Goal: Task Accomplishment & Management: Manage account settings

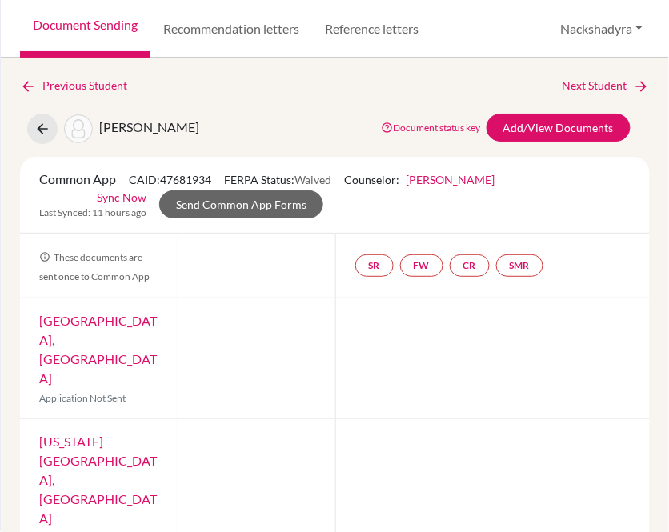
click at [600, 254] on div "SR FW CR SMR" at bounding box center [492, 266] width 315 height 64
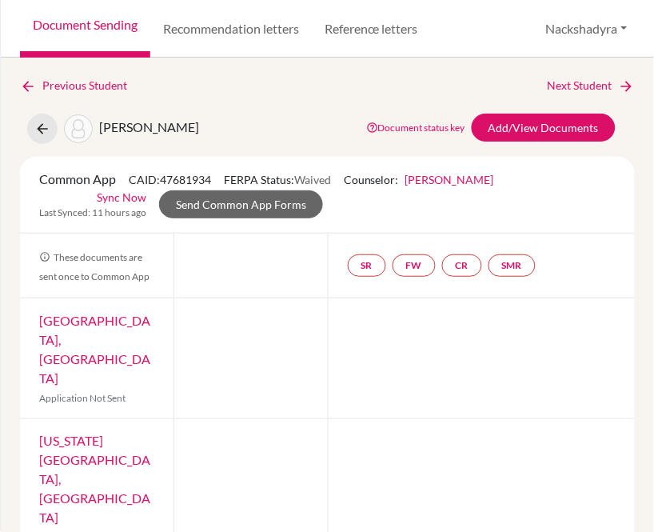
click at [125, 37] on link "Document Sending" at bounding box center [85, 29] width 130 height 58
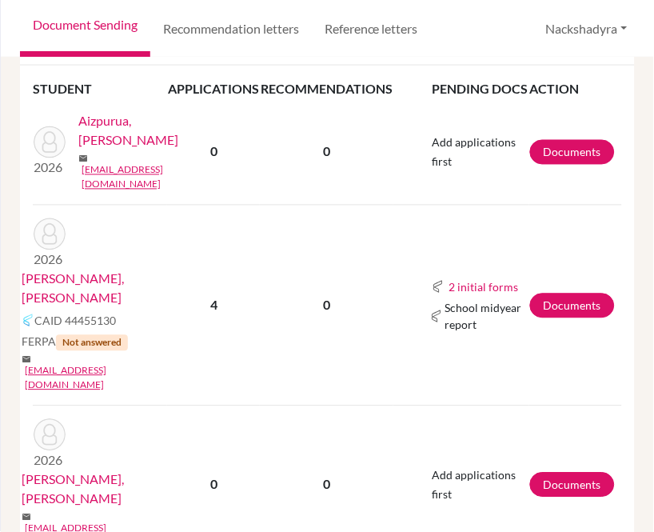
scroll to position [355, 0]
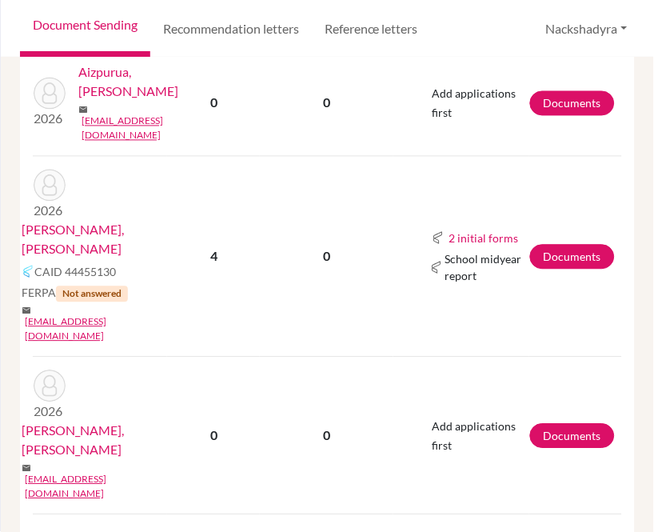
click at [132, 221] on link "[PERSON_NAME], [PERSON_NAME]" at bounding box center [100, 240] width 157 height 38
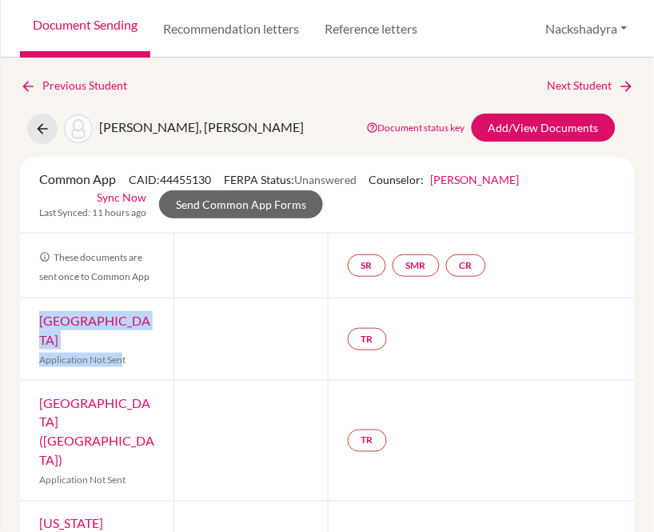
drag, startPoint x: 78, startPoint y: 339, endPoint x: 59, endPoint y: 329, distance: 21.8
click at [41, 326] on div "American University Application Not Sent" at bounding box center [97, 339] width 154 height 82
click at [149, 337] on div "American University Application Not Sent" at bounding box center [97, 339] width 154 height 82
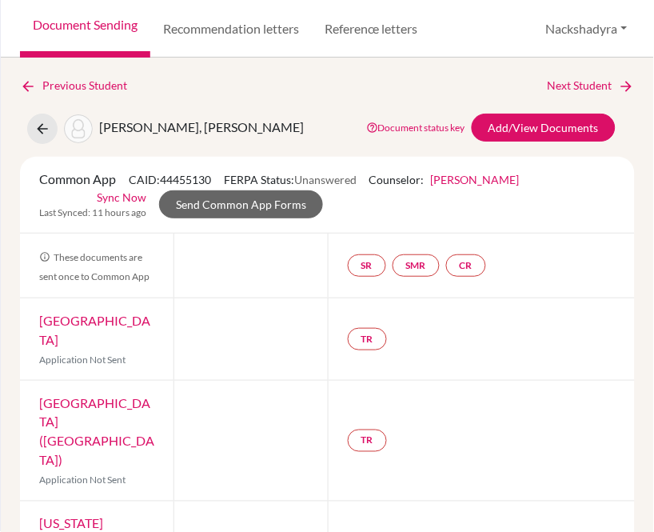
drag, startPoint x: 108, startPoint y: 345, endPoint x: 38, endPoint y: 316, distance: 76.1
click at [38, 316] on div "American University Application Not Sent" at bounding box center [97, 339] width 154 height 82
copy link "[GEOGRAPHIC_DATA]"
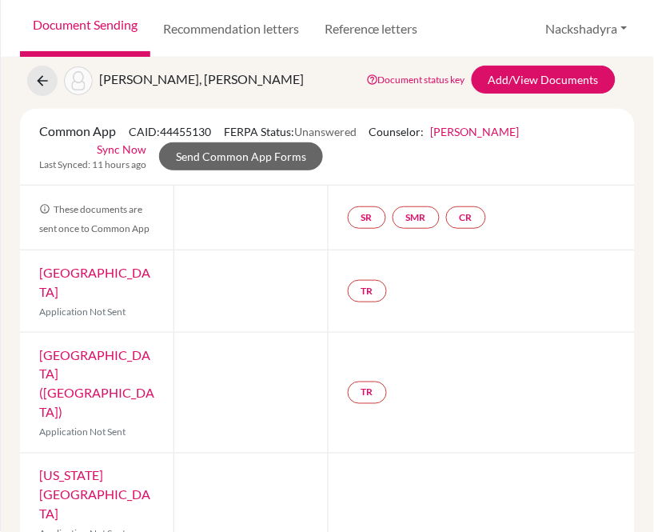
scroll to position [89, 0]
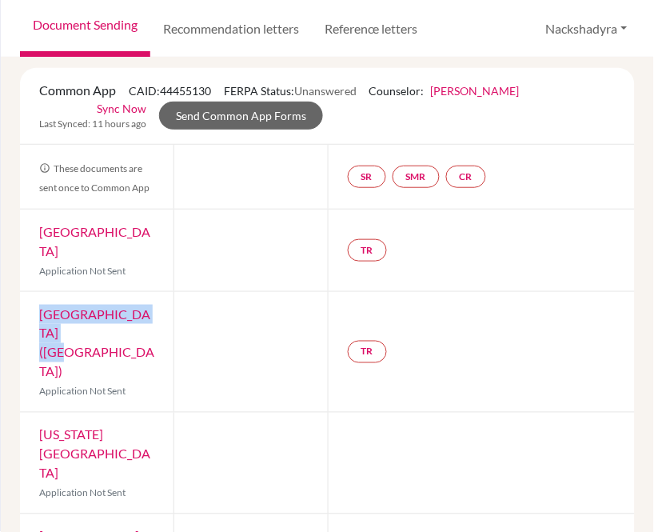
drag, startPoint x: 100, startPoint y: 334, endPoint x: 24, endPoint y: 308, distance: 80.4
click at [24, 308] on div "IE University ([GEOGRAPHIC_DATA]) Application Not Sent" at bounding box center [97, 352] width 154 height 120
copy link "[GEOGRAPHIC_DATA] ([GEOGRAPHIC_DATA])"
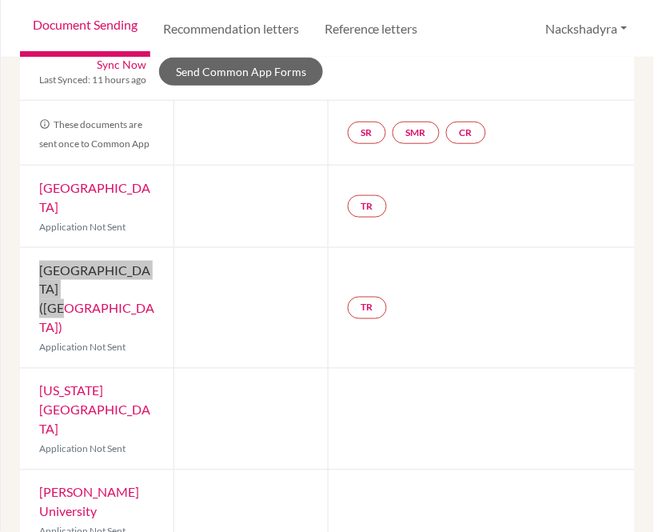
drag, startPoint x: 114, startPoint y: 392, endPoint x: 38, endPoint y: 358, distance: 83.1
click at [38, 369] on div "[US_STATE][GEOGRAPHIC_DATA] Application Not Sent" at bounding box center [97, 419] width 154 height 101
copy link "[US_STATE][GEOGRAPHIC_DATA]"
drag, startPoint x: 114, startPoint y: 470, endPoint x: 25, endPoint y: 456, distance: 90.7
click at [25, 470] on div "[PERSON_NAME] University Application Not Sent" at bounding box center [97, 511] width 154 height 82
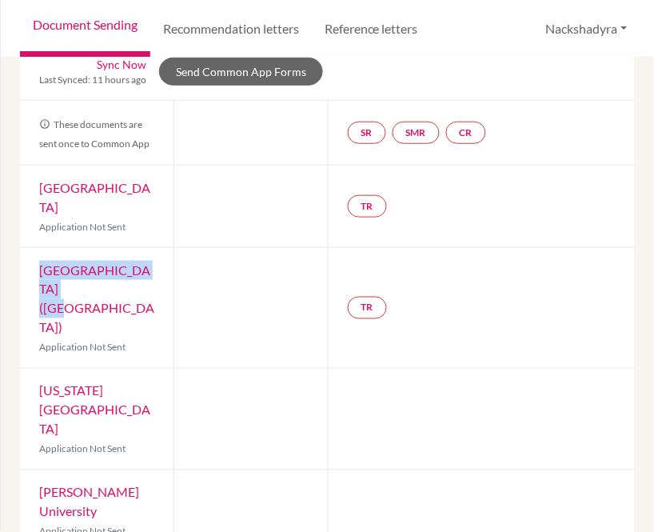
copy link "[PERSON_NAME] University"
click at [450, 414] on div at bounding box center [482, 419] width 308 height 101
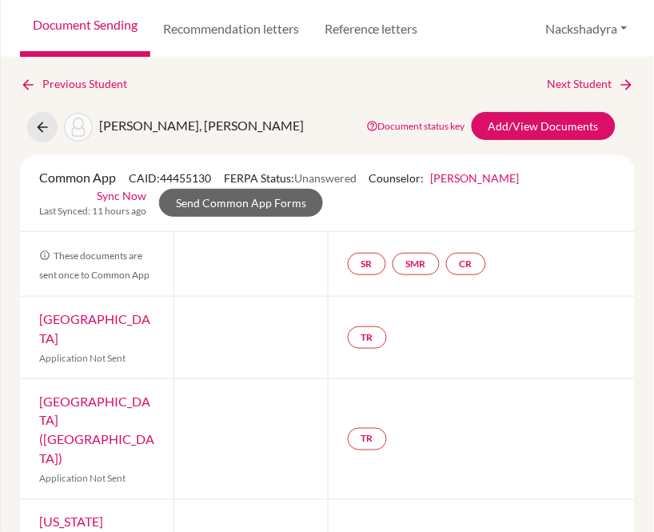
scroll to position [0, 0]
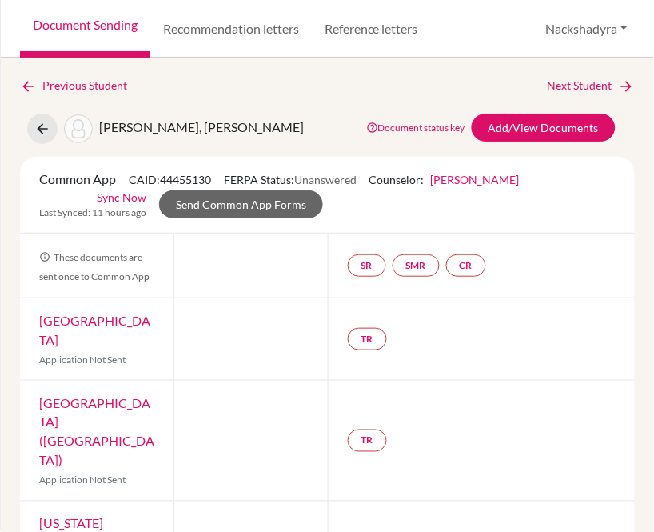
click at [550, 81] on link "Next Student" at bounding box center [591, 86] width 87 height 18
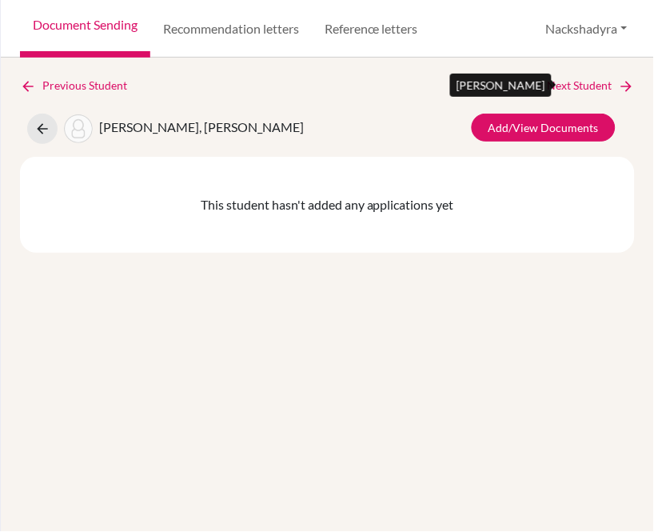
click at [578, 89] on link "Next Student" at bounding box center [591, 86] width 87 height 18
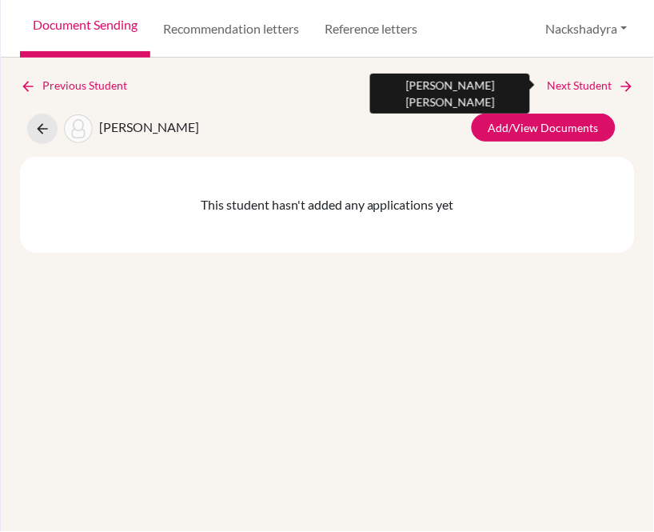
click at [566, 84] on link "Next Student" at bounding box center [591, 86] width 87 height 18
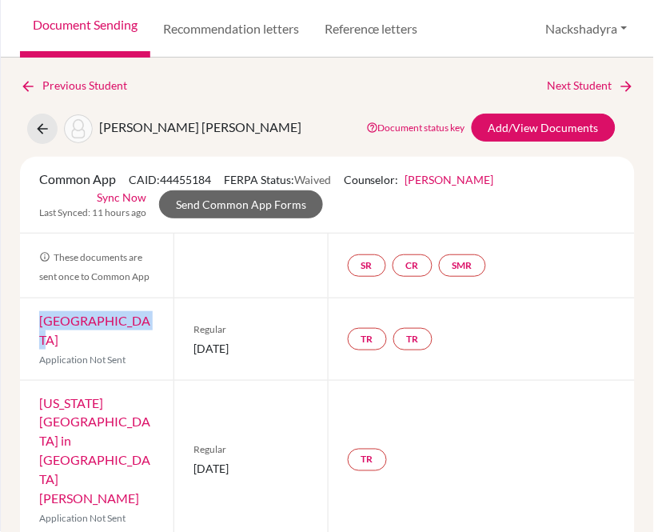
drag, startPoint x: 134, startPoint y: 315, endPoint x: 30, endPoint y: 323, distance: 104.3
click at [30, 323] on div "Rice University Application Not Sent" at bounding box center [97, 339] width 154 height 82
copy link "[GEOGRAPHIC_DATA]"
drag, startPoint x: 278, startPoint y: 337, endPoint x: 188, endPoint y: 342, distance: 90.5
click at [188, 342] on div "Regular [DATE]" at bounding box center [251, 339] width 154 height 82
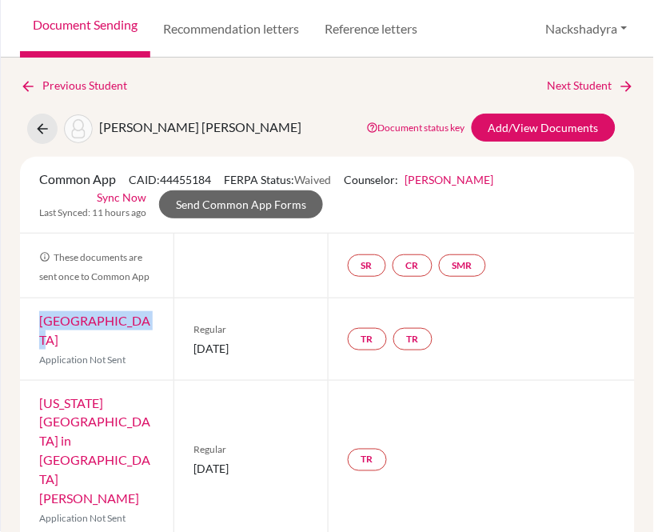
copy span "[DATE]"
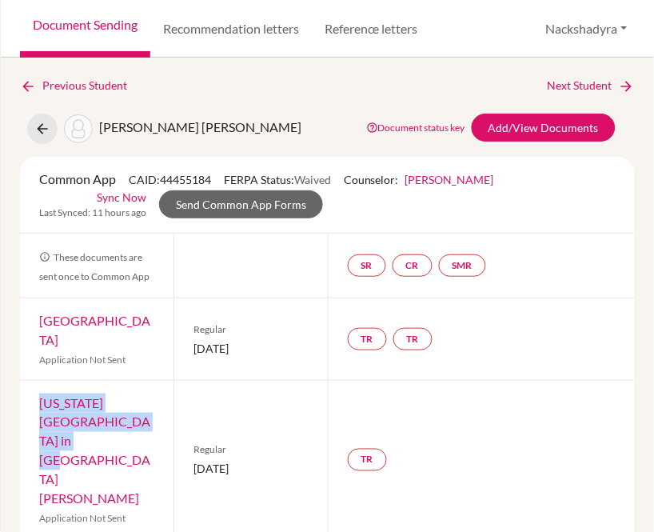
drag, startPoint x: 86, startPoint y: 422, endPoint x: 35, endPoint y: 387, distance: 61.7
click at [35, 387] on div "[US_STATE][GEOGRAPHIC_DATA] in [GEOGRAPHIC_DATA] Application Not Sent" at bounding box center [97, 460] width 154 height 158
copy link "[US_STATE][GEOGRAPHIC_DATA] in [GEOGRAPHIC_DATA][PERSON_NAME]"
drag, startPoint x: 282, startPoint y: 417, endPoint x: 189, endPoint y: 425, distance: 93.9
click at [189, 425] on div "Regular [DATE]" at bounding box center [251, 460] width 154 height 158
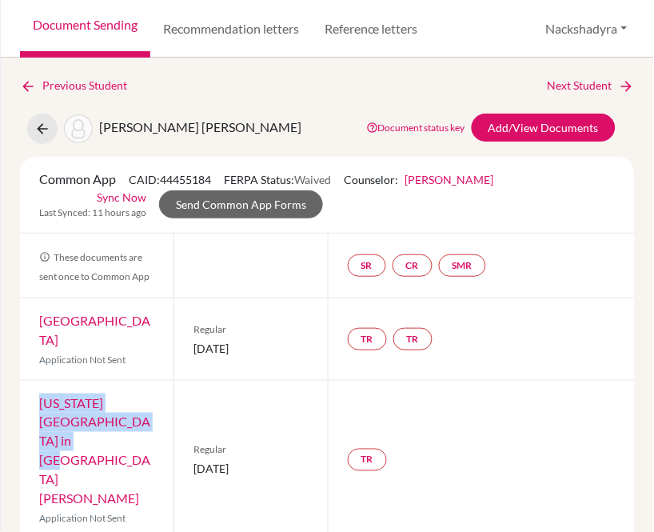
copy span "[DATE]"
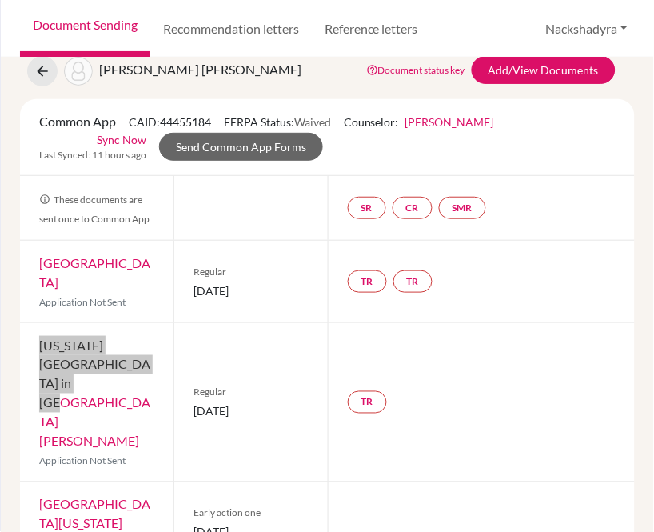
scroll to position [89, 0]
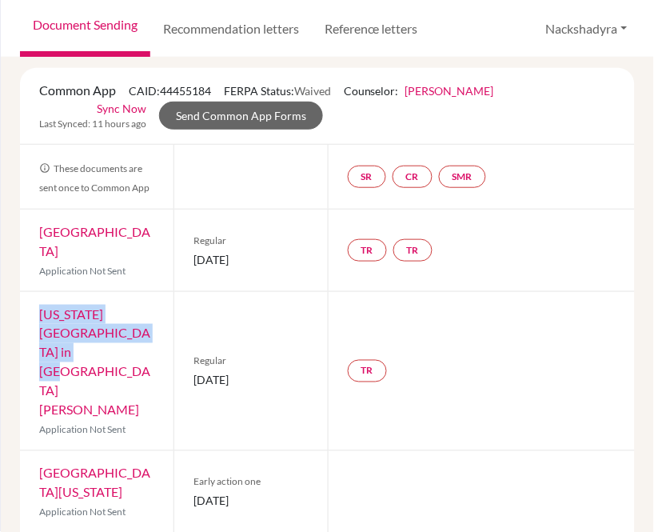
drag, startPoint x: 158, startPoint y: 418, endPoint x: 41, endPoint y: 396, distance: 119.7
click at [41, 451] on div "[GEOGRAPHIC_DATA][US_STATE] Application Not Sent" at bounding box center [97, 492] width 154 height 82
copy link "[GEOGRAPHIC_DATA][US_STATE]"
drag, startPoint x: 302, startPoint y: 426, endPoint x: 190, endPoint y: 422, distance: 112.8
click at [190, 451] on div "Early action one [DATE]" at bounding box center [251, 492] width 154 height 82
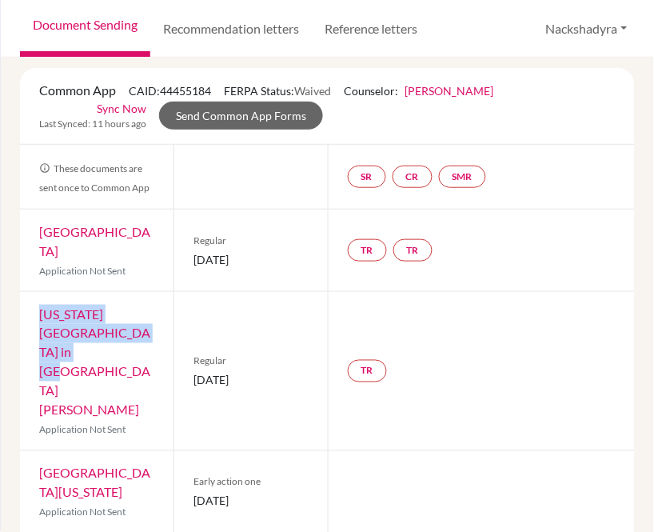
copy span "[DATE]"
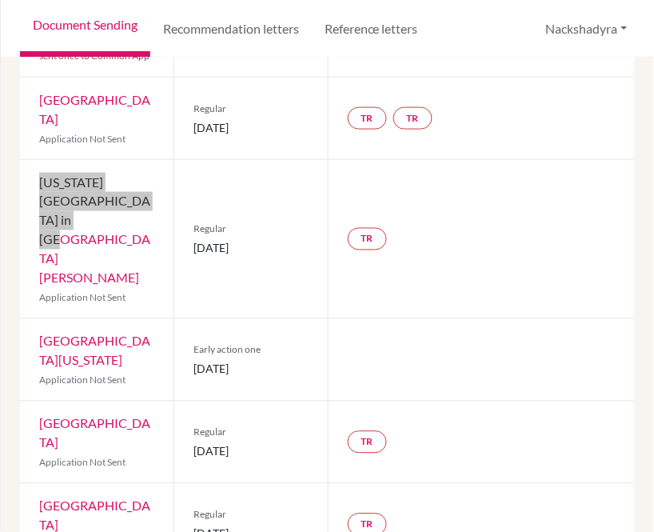
scroll to position [266, 0]
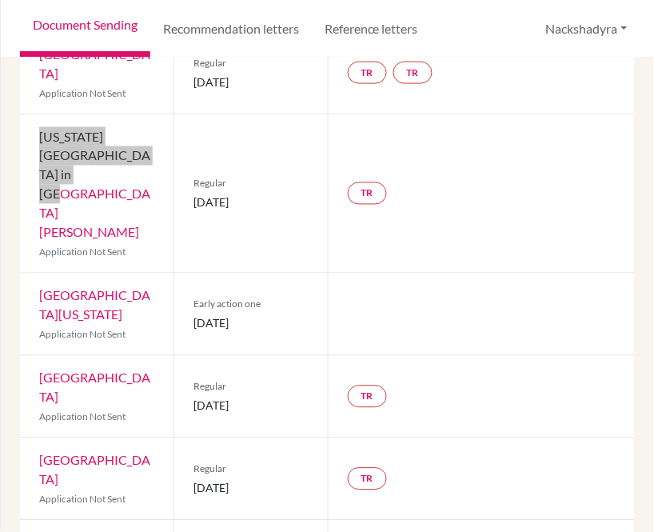
drag, startPoint x: 89, startPoint y: 321, endPoint x: 38, endPoint y: 297, distance: 55.8
click at [38, 356] on div "Northeastern University Application Not Sent" at bounding box center [97, 397] width 154 height 82
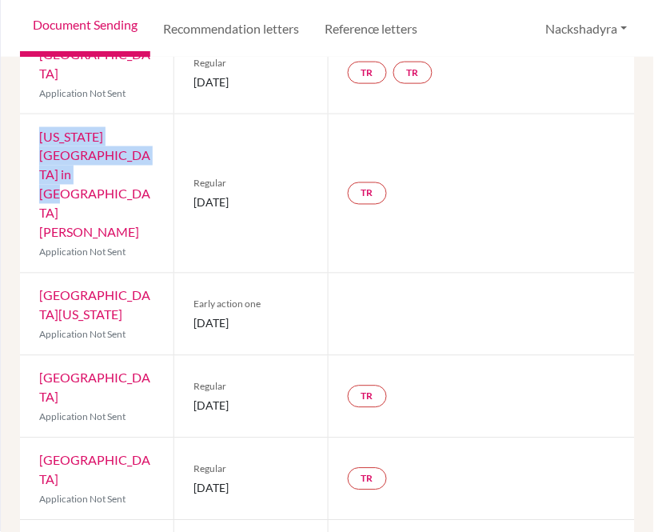
drag, startPoint x: 293, startPoint y: 326, endPoint x: 189, endPoint y: 331, distance: 104.1
click at [189, 356] on div "Regular [DATE]" at bounding box center [251, 397] width 154 height 82
drag, startPoint x: 120, startPoint y: 400, endPoint x: 38, endPoint y: 377, distance: 85.6
click at [38, 438] on div "[GEOGRAPHIC_DATA] Application Not Sent" at bounding box center [97, 479] width 154 height 82
drag, startPoint x: 277, startPoint y: 409, endPoint x: 190, endPoint y: 418, distance: 87.7
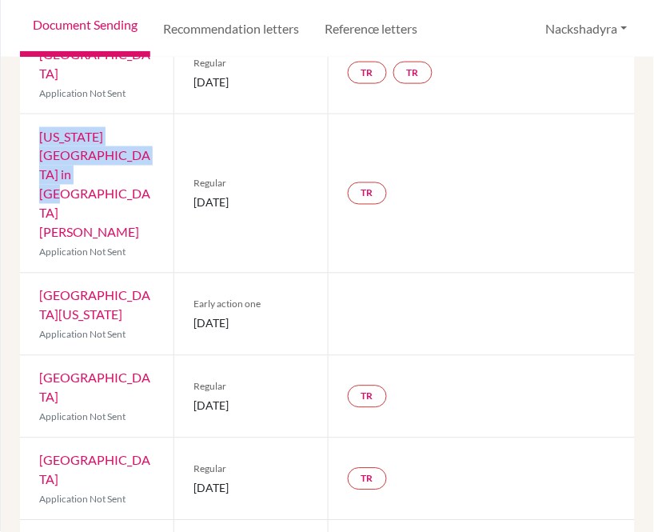
click at [194, 480] on span "[DATE]" at bounding box center [251, 488] width 114 height 17
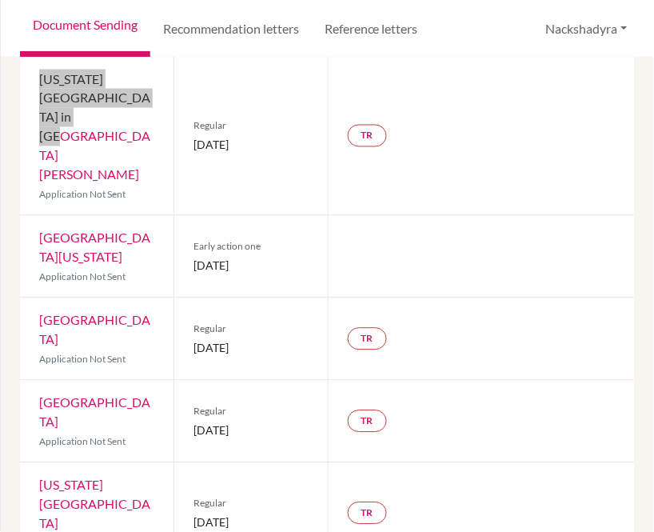
scroll to position [355, 0]
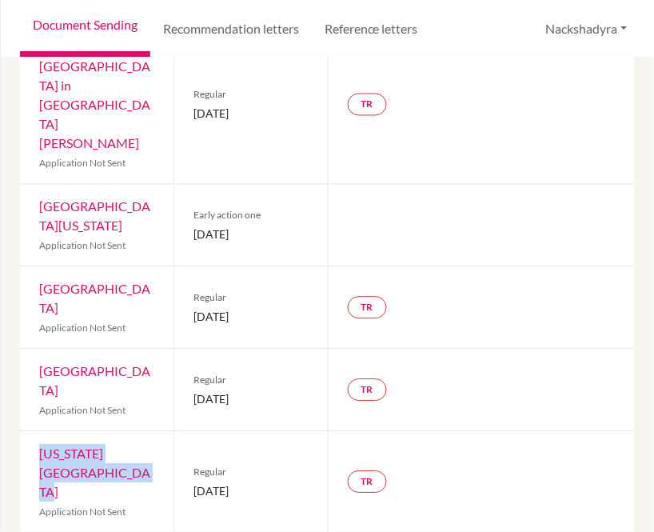
drag, startPoint x: 108, startPoint y: 393, endPoint x: 33, endPoint y: 377, distance: 76.9
click at [30, 432] on div "[US_STATE] Christian University Application Not Sent" at bounding box center [97, 482] width 154 height 101
drag, startPoint x: 236, startPoint y: 405, endPoint x: 190, endPoint y: 409, distance: 45.8
click at [194, 483] on span "[DATE]" at bounding box center [251, 491] width 114 height 17
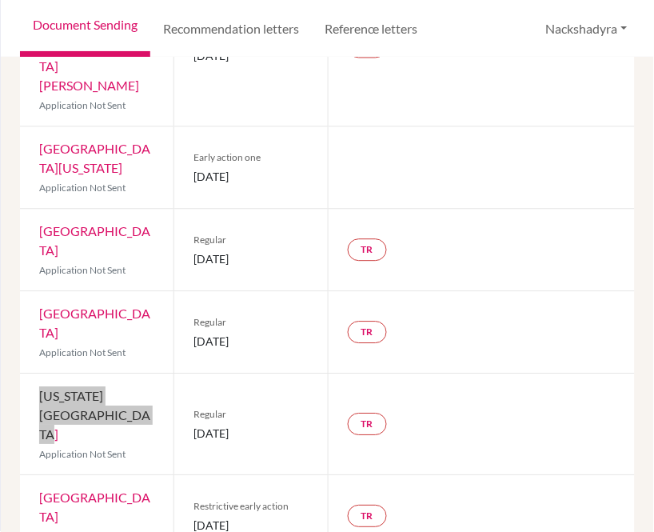
scroll to position [444, 0]
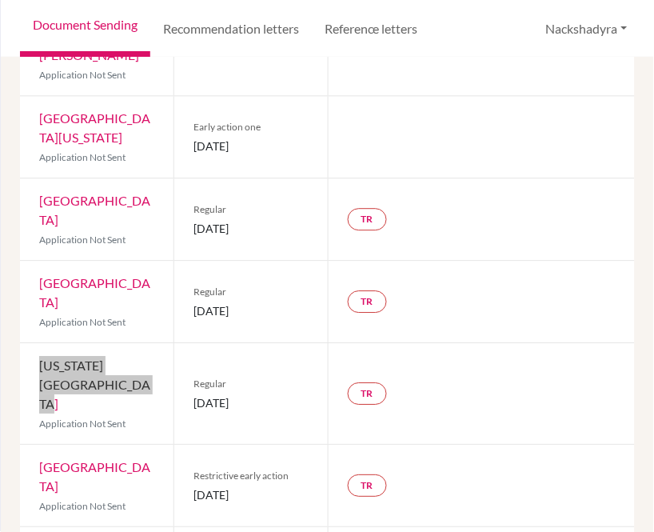
drag, startPoint x: 90, startPoint y: 393, endPoint x: 30, endPoint y: 378, distance: 61.9
click at [30, 445] on div "[GEOGRAPHIC_DATA] Application Not Sent" at bounding box center [97, 486] width 154 height 82
drag, startPoint x: 297, startPoint y: 394, endPoint x: 178, endPoint y: 406, distance: 118.9
click at [178, 445] on div "Restrictive early action [DATE]" at bounding box center [251, 486] width 154 height 82
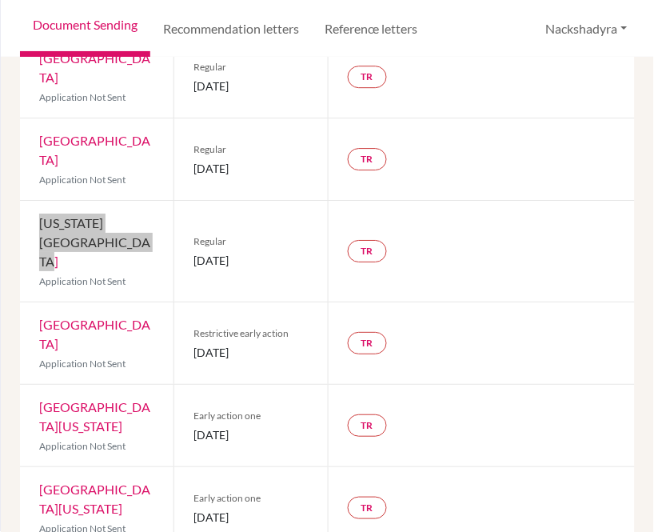
scroll to position [622, 0]
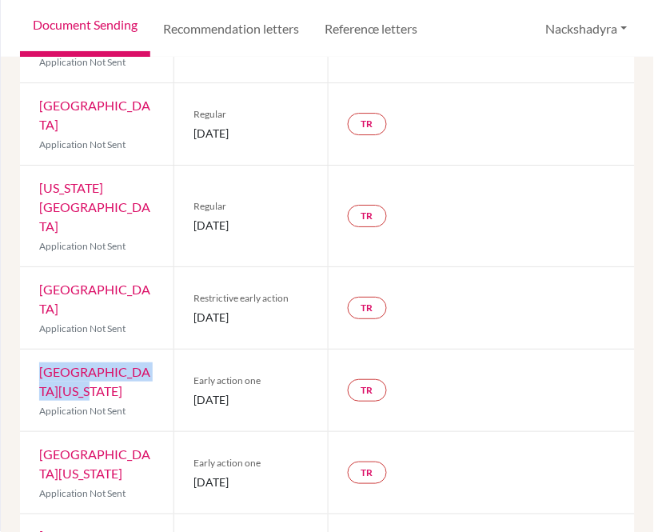
drag, startPoint x: 102, startPoint y: 302, endPoint x: 38, endPoint y: 275, distance: 69.5
click at [38, 350] on div "[GEOGRAPHIC_DATA][US_STATE] Application Not Sent" at bounding box center [97, 391] width 154 height 82
drag, startPoint x: 298, startPoint y: 300, endPoint x: 186, endPoint y: 294, distance: 111.4
click at [186, 350] on div "Early action one [DATE]" at bounding box center [251, 391] width 154 height 82
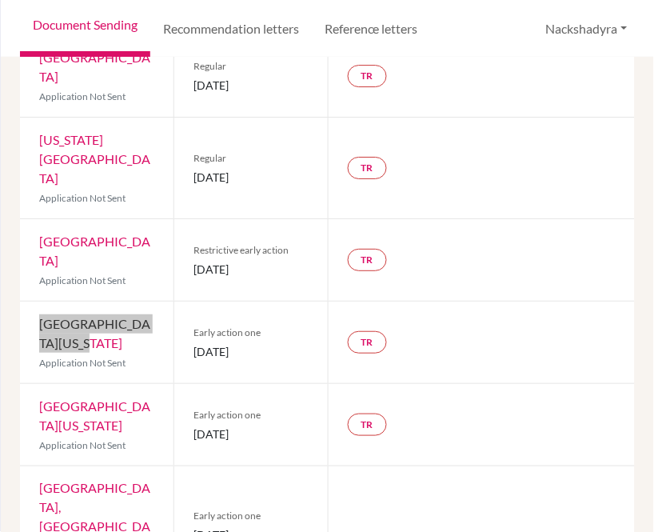
scroll to position [710, 0]
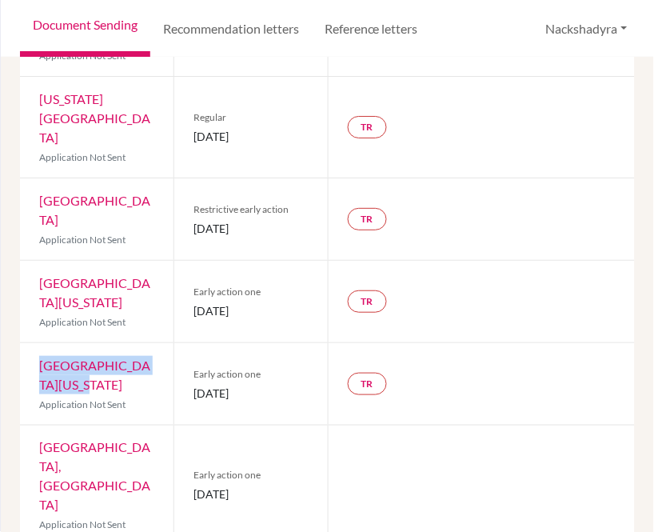
drag, startPoint x: 102, startPoint y: 293, endPoint x: 30, endPoint y: 265, distance: 77.2
click at [30, 343] on div "[GEOGRAPHIC_DATA][US_STATE] Application Not Sent" at bounding box center [97, 384] width 154 height 82
drag, startPoint x: 286, startPoint y: 296, endPoint x: 189, endPoint y: 302, distance: 97.0
click at [189, 343] on div "Early action one [DATE]" at bounding box center [251, 384] width 154 height 82
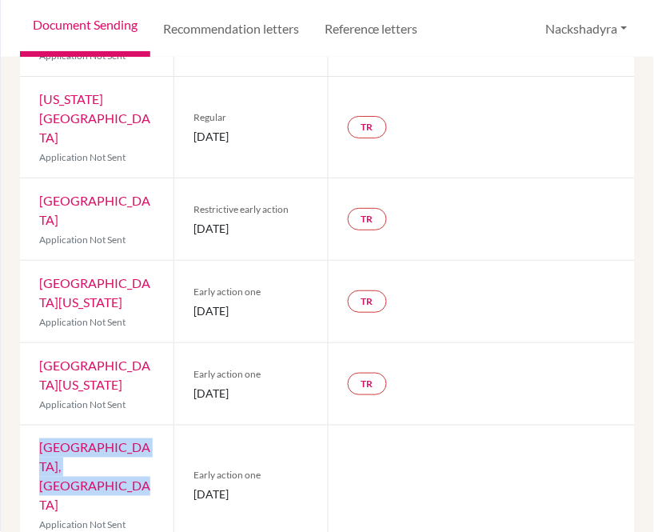
drag, startPoint x: 136, startPoint y: 371, endPoint x: 11, endPoint y: 354, distance: 126.0
click at [11, 354] on div "Previous Student Next Student [PERSON_NAME] [PERSON_NAME] Document status key T…" at bounding box center [328, 295] width 654 height 474
drag, startPoint x: 293, startPoint y: 372, endPoint x: 180, endPoint y: 378, distance: 113.0
click at [180, 426] on div "Early action one [DATE]" at bounding box center [251, 486] width 154 height 120
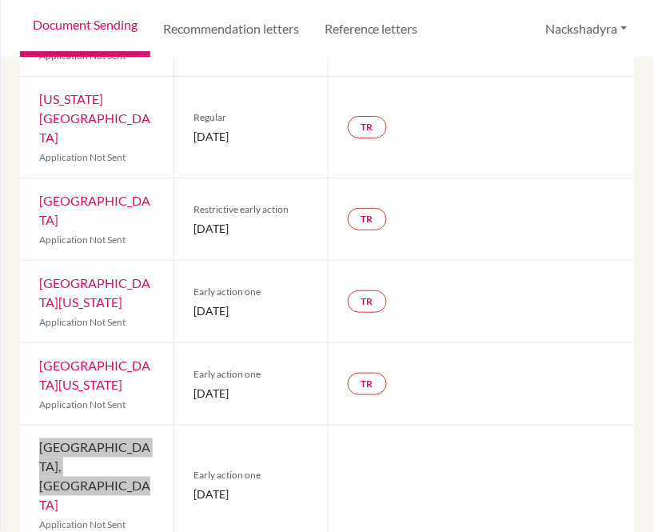
scroll to position [800, 0]
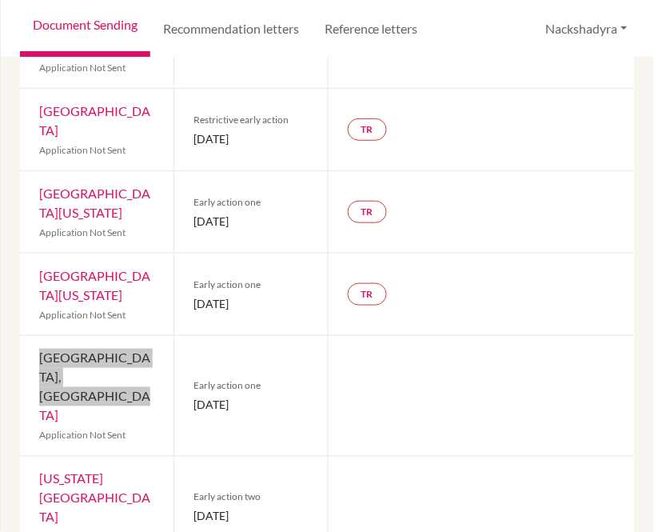
drag, startPoint x: 121, startPoint y: 362, endPoint x: 27, endPoint y: 346, distance: 95.1
click at [25, 457] on div "[US_STATE] Institute of Technology Application Not Sent" at bounding box center [97, 507] width 154 height 101
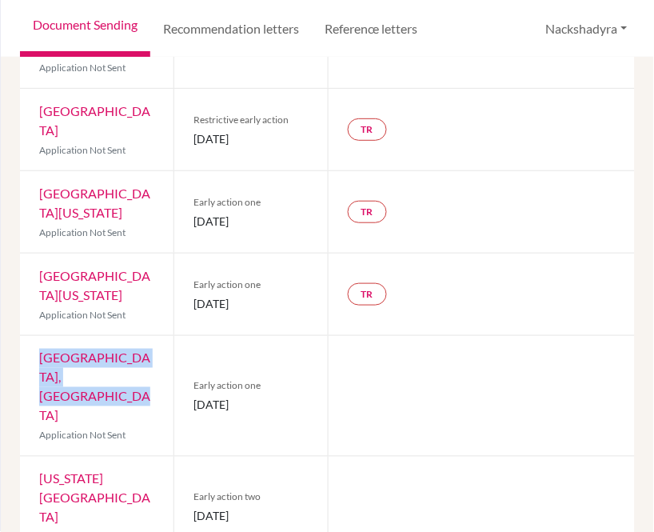
drag, startPoint x: 298, startPoint y: 368, endPoint x: 179, endPoint y: 370, distance: 119.2
click at [179, 457] on div "Early action two [DATE]" at bounding box center [251, 507] width 154 height 101
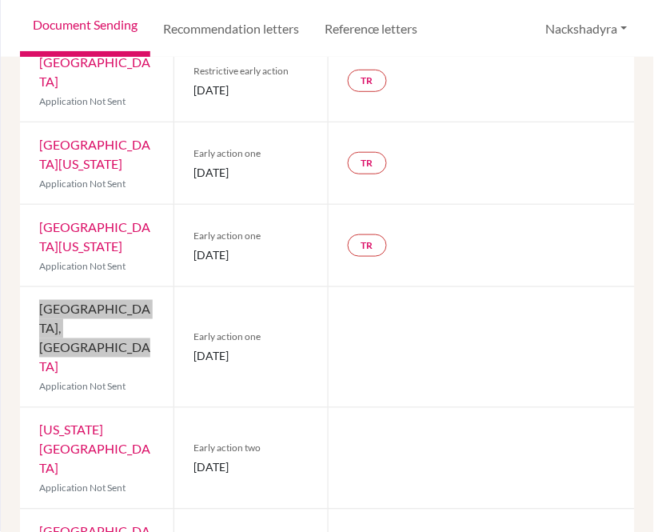
scroll to position [889, 0]
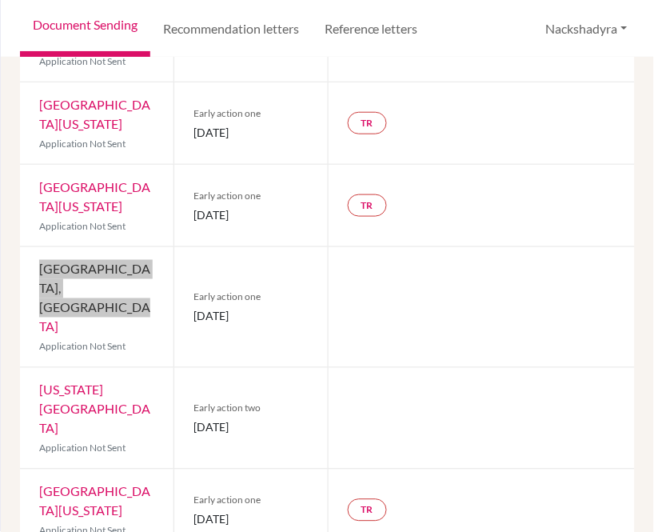
drag, startPoint x: 148, startPoint y: 361, endPoint x: 60, endPoint y: 341, distance: 90.2
click at [41, 470] on div "[GEOGRAPHIC_DATA][US_STATE] Application Not Sent" at bounding box center [97, 511] width 154 height 82
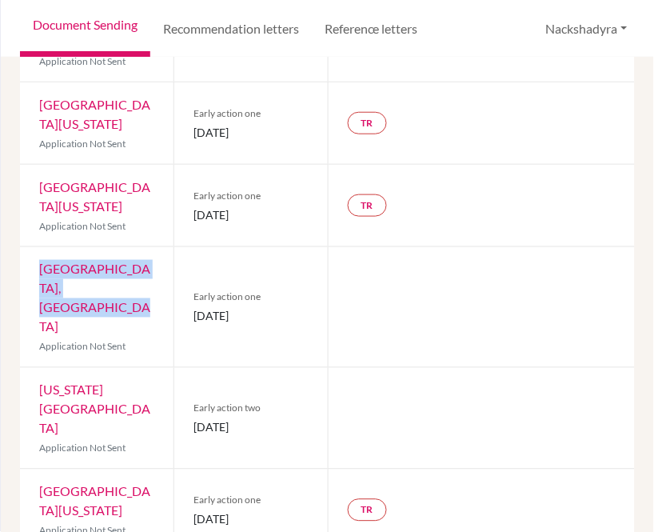
drag, startPoint x: 284, startPoint y: 363, endPoint x: 189, endPoint y: 369, distance: 95.4
click at [189, 470] on div "Early action one [DATE]" at bounding box center [251, 511] width 154 height 82
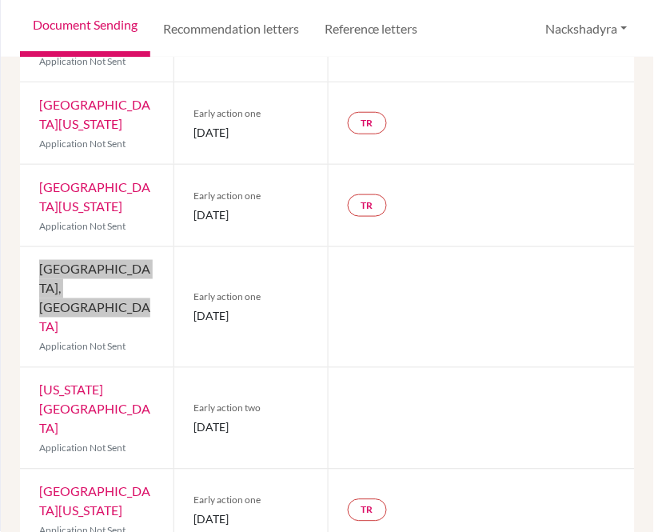
scroll to position [978, 0]
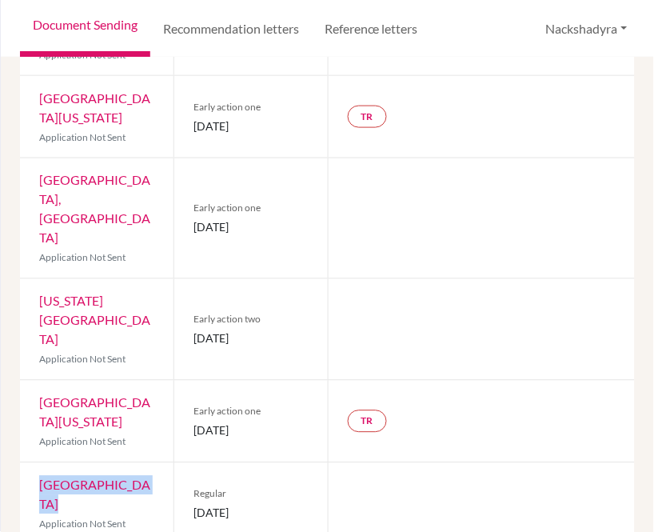
drag, startPoint x: 146, startPoint y: 334, endPoint x: 29, endPoint y: 341, distance: 117.8
click at [29, 463] on div "Tulane University Application Not Sent" at bounding box center [97, 504] width 154 height 82
drag, startPoint x: 277, startPoint y: 354, endPoint x: 194, endPoint y: 358, distance: 83.3
click at [194, 463] on div "Regular [DATE]" at bounding box center [251, 504] width 154 height 82
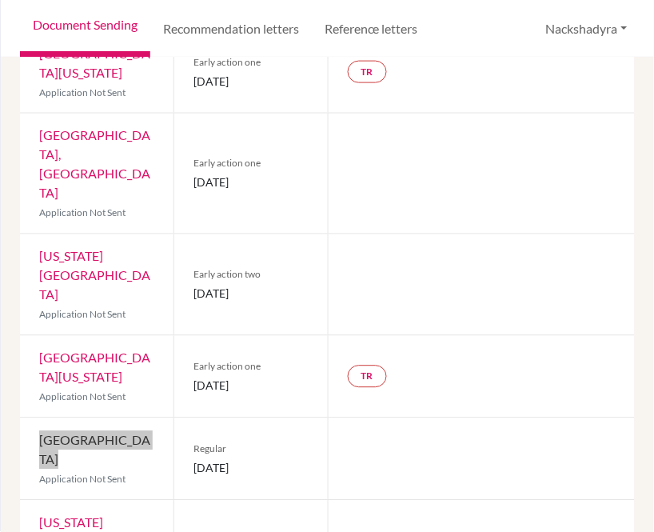
scroll to position [1066, 0]
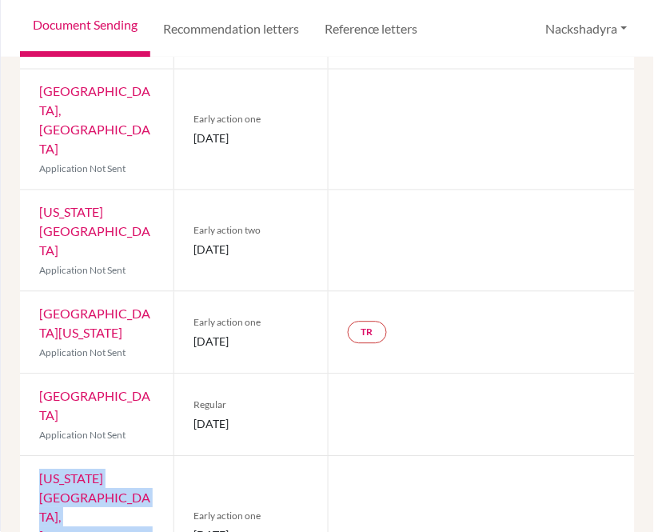
drag, startPoint x: 133, startPoint y: 344, endPoint x: 25, endPoint y: 309, distance: 113.6
click at [25, 457] on div "[US_STATE][GEOGRAPHIC_DATA], [GEOGRAPHIC_DATA] Application Not Sent" at bounding box center [97, 526] width 154 height 139
drag, startPoint x: 293, startPoint y: 341, endPoint x: 190, endPoint y: 346, distance: 103.3
click at [190, 457] on div "Early action one [DATE]" at bounding box center [251, 526] width 154 height 139
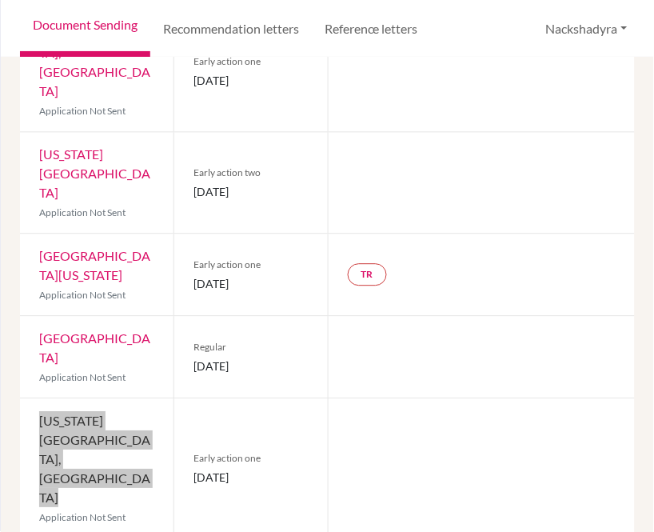
scroll to position [1155, 0]
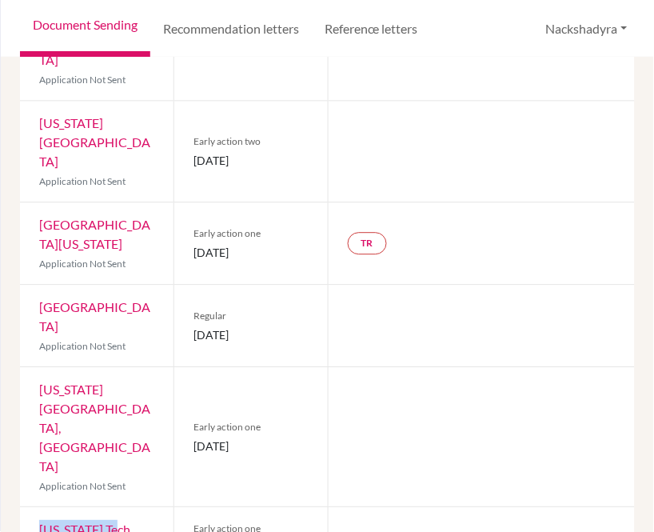
drag, startPoint x: 123, startPoint y: 315, endPoint x: 34, endPoint y: 315, distance: 89.6
click at [34, 508] on div "[US_STATE] Tech Application Not Sent" at bounding box center [97, 539] width 154 height 62
drag, startPoint x: 297, startPoint y: 336, endPoint x: 190, endPoint y: 340, distance: 106.5
drag, startPoint x: 74, startPoint y: 402, endPoint x: 34, endPoint y: 390, distance: 41.8
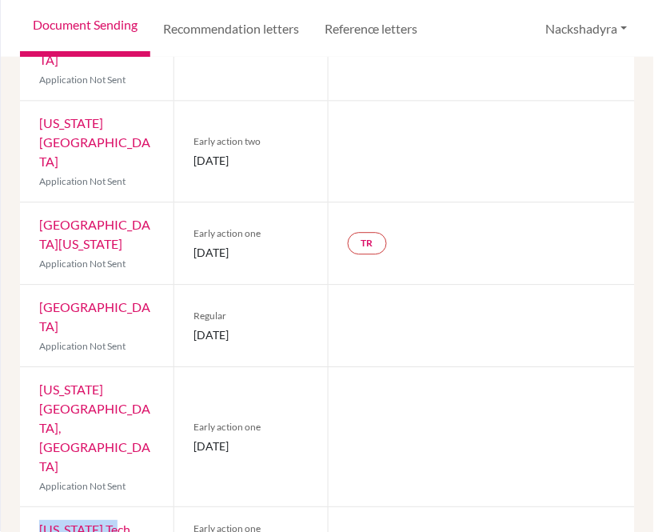
drag, startPoint x: 281, startPoint y: 408, endPoint x: 190, endPoint y: 418, distance: 91.7
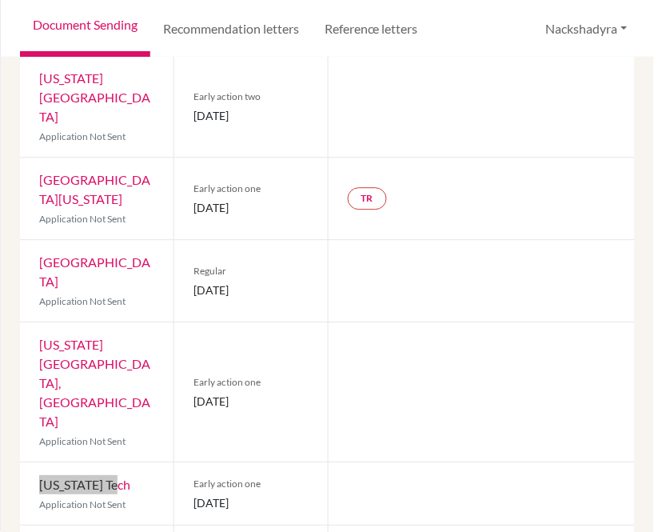
scroll to position [1244, 0]
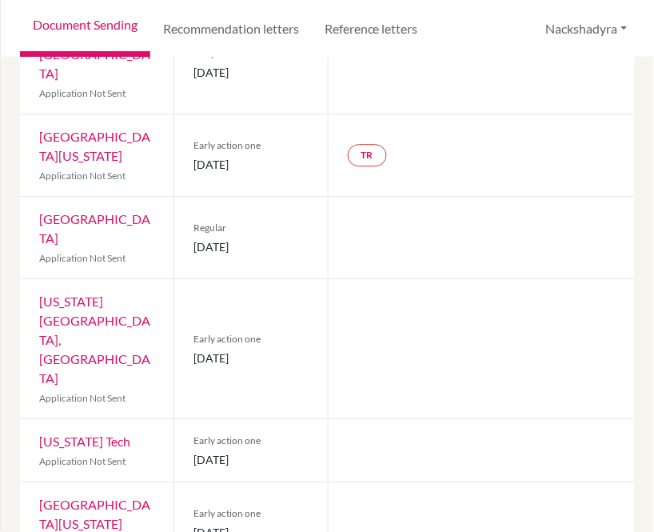
drag, startPoint x: 105, startPoint y: 395, endPoint x: 37, endPoint y: 369, distance: 72.9
drag, startPoint x: 290, startPoint y: 404, endPoint x: 186, endPoint y: 410, distance: 103.4
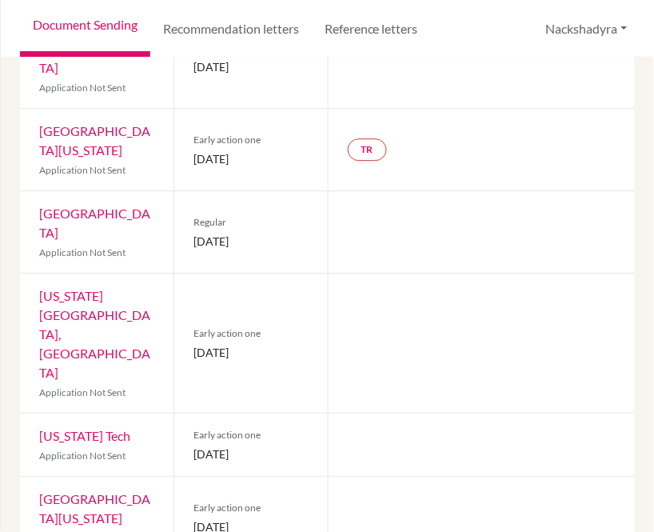
drag, startPoint x: 86, startPoint y: 472, endPoint x: 34, endPoint y: 446, distance: 59.0
drag, startPoint x: 289, startPoint y: 481, endPoint x: 187, endPoint y: 485, distance: 101.7
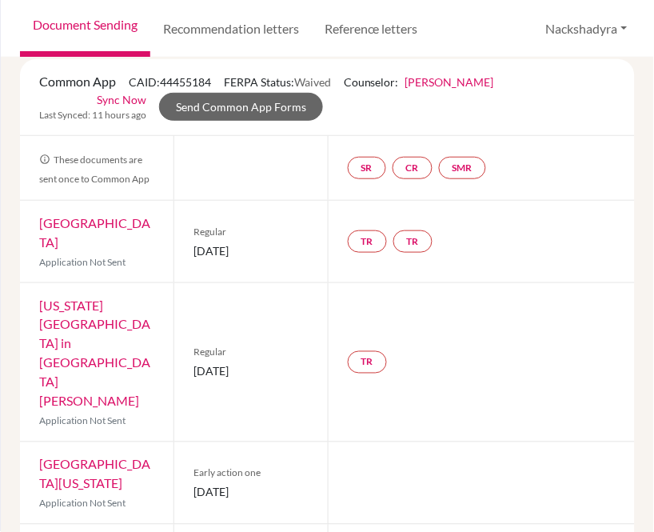
scroll to position [0, 0]
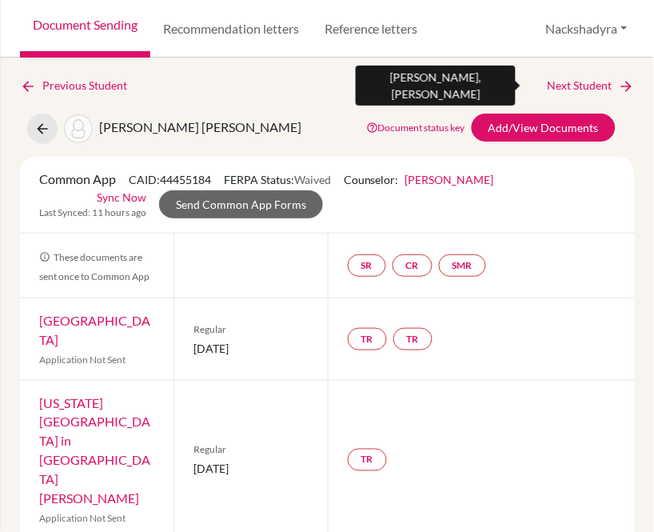
click at [552, 82] on link "Next Student" at bounding box center [591, 86] width 87 height 18
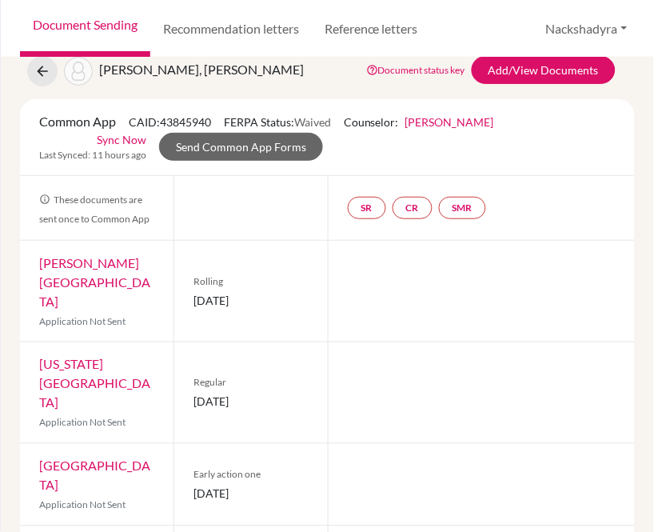
scroll to position [89, 0]
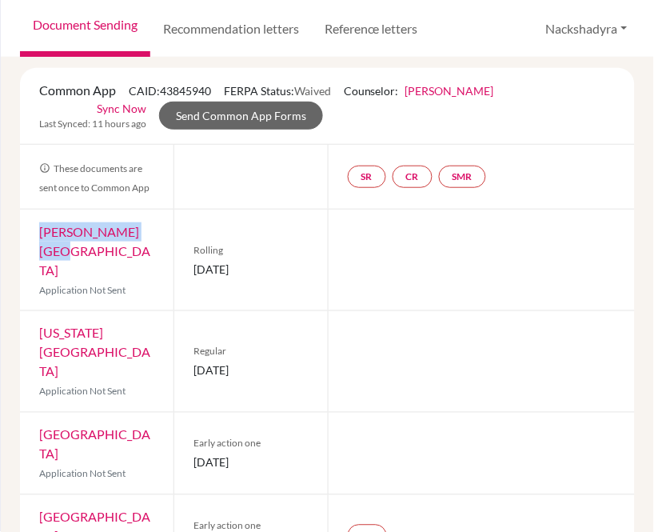
drag, startPoint x: 139, startPoint y: 232, endPoint x: 40, endPoint y: 233, distance: 99.2
click at [40, 233] on div "[PERSON_NAME] University Application Not Sent" at bounding box center [97, 260] width 154 height 101
drag, startPoint x: 91, startPoint y: 314, endPoint x: 40, endPoint y: 294, distance: 54.7
click at [40, 311] on div "[US_STATE] School of Design Application Not Sent" at bounding box center [97, 361] width 154 height 101
drag, startPoint x: 89, startPoint y: 378, endPoint x: 35, endPoint y: 378, distance: 53.6
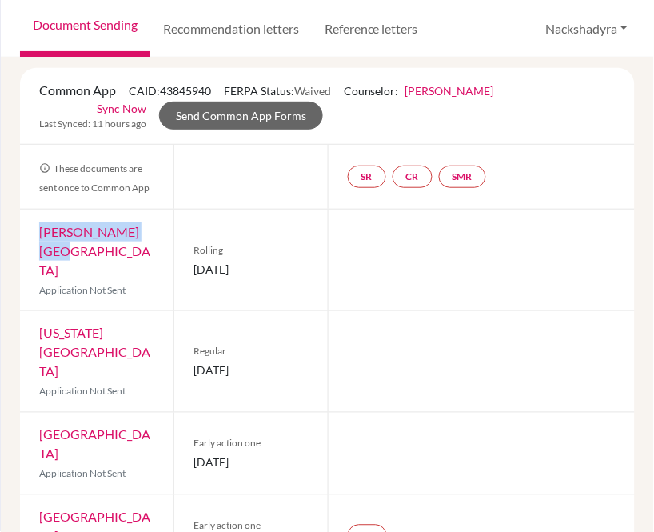
click at [35, 413] on div "[GEOGRAPHIC_DATA] Application Not Sent" at bounding box center [97, 454] width 154 height 82
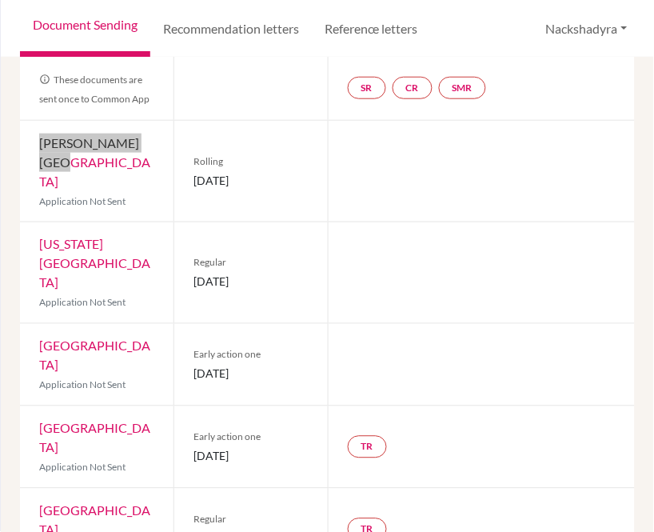
drag, startPoint x: 123, startPoint y: 369, endPoint x: 35, endPoint y: 342, distance: 91.9
click at [35, 406] on div "Northeastern University Application Not Sent" at bounding box center [97, 447] width 154 height 82
drag, startPoint x: 155, startPoint y: 434, endPoint x: 62, endPoint y: 424, distance: 93.3
click at [36, 489] on div "[GEOGRAPHIC_DATA] Application Not Sent" at bounding box center [97, 530] width 154 height 82
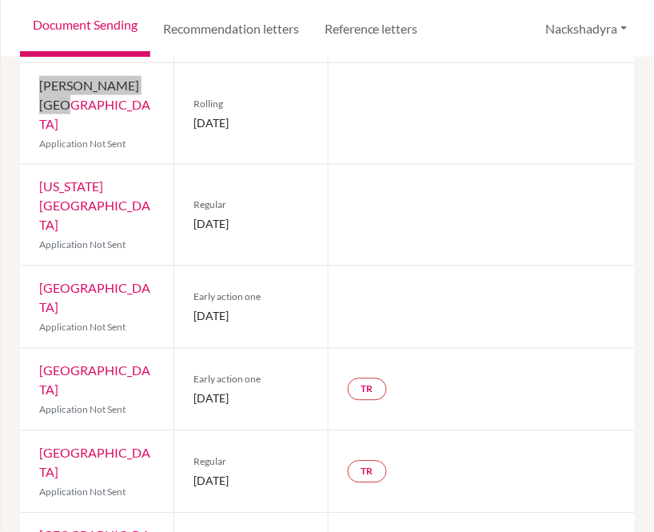
scroll to position [266, 0]
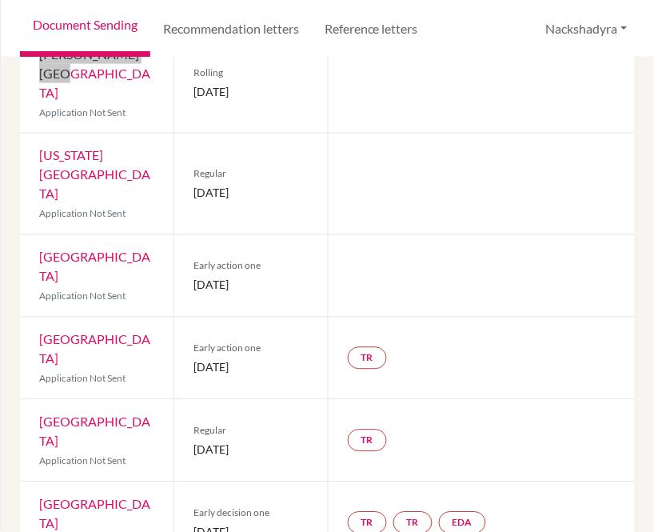
drag, startPoint x: 81, startPoint y: 424, endPoint x: 36, endPoint y: 402, distance: 50.1
click at [36, 482] on div "Vanderbilt University Application Not Sent" at bounding box center [97, 523] width 154 height 82
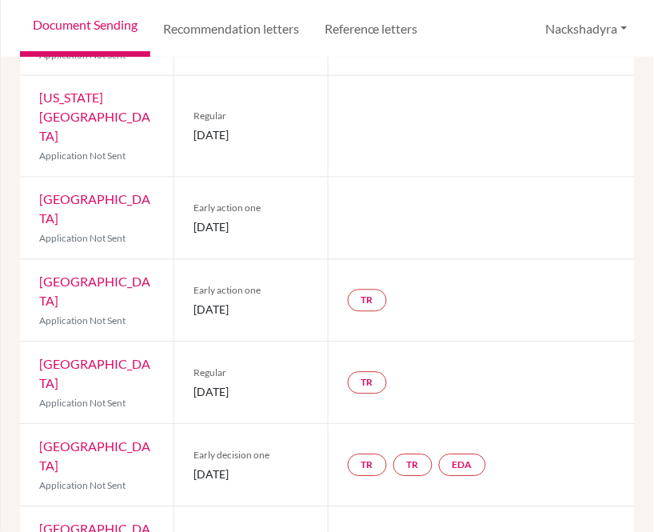
scroll to position [355, 0]
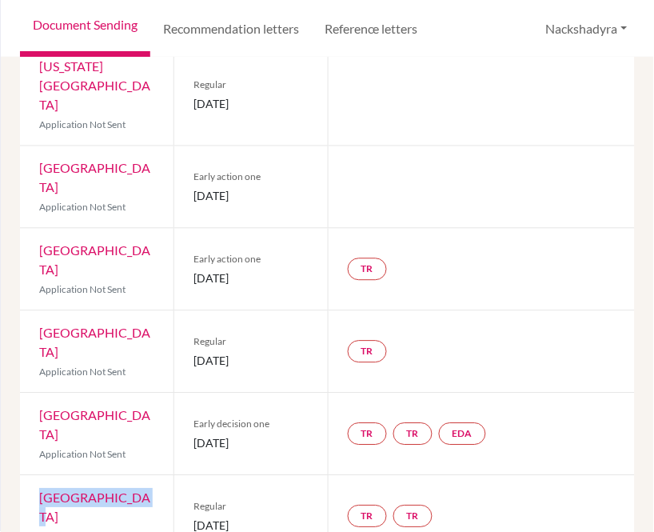
click at [29, 476] on div "Yale University Application Not Sent" at bounding box center [97, 517] width 154 height 82
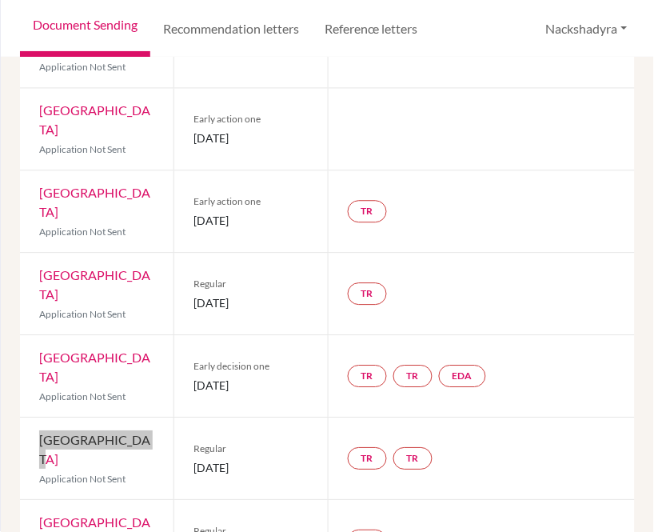
scroll to position [444, 0]
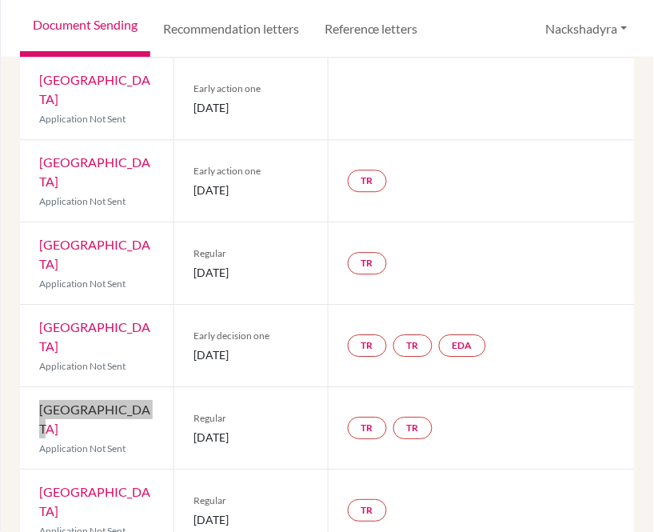
drag, startPoint x: 102, startPoint y: 394, endPoint x: 36, endPoint y: 374, distance: 68.8
click at [36, 470] on div "[GEOGRAPHIC_DATA] Application Not Sent" at bounding box center [97, 511] width 154 height 82
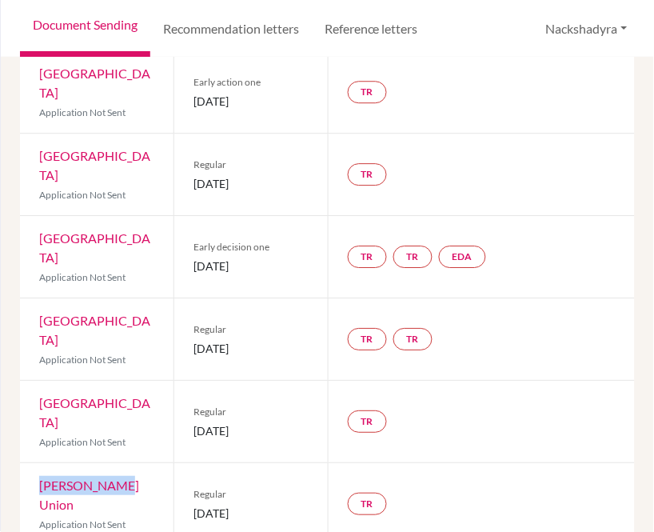
drag, startPoint x: 124, startPoint y: 361, endPoint x: 36, endPoint y: 363, distance: 88.0
click at [36, 463] on div "[PERSON_NAME] Union Application Not Sent" at bounding box center [97, 504] width 154 height 82
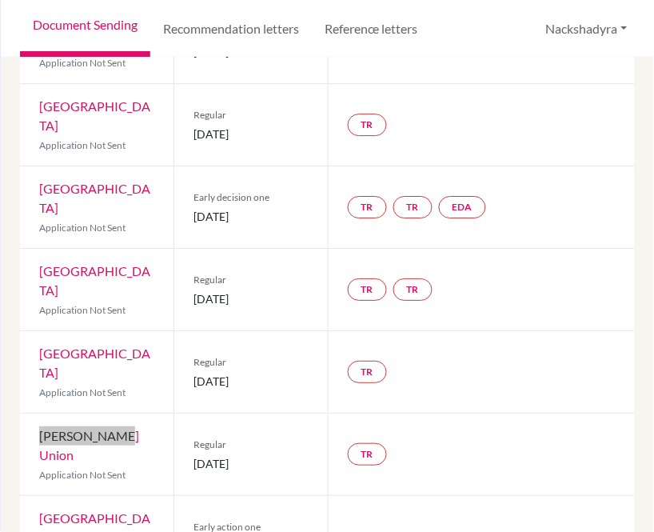
scroll to position [622, 0]
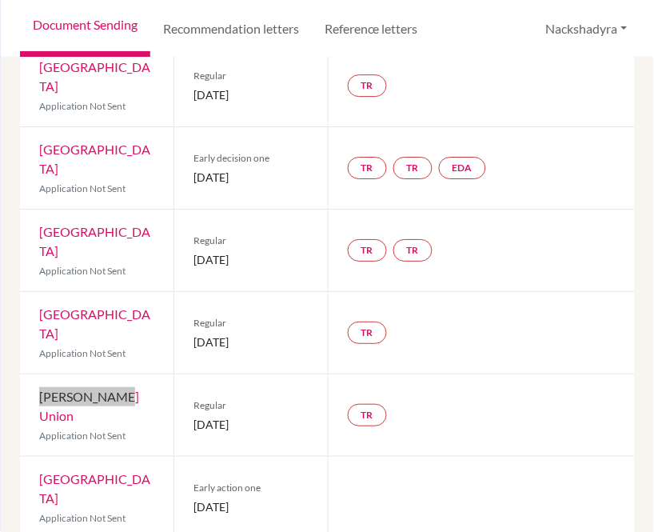
drag, startPoint x: 114, startPoint y: 358, endPoint x: 26, endPoint y: 342, distance: 89.3
click at [26, 457] on div "[GEOGRAPHIC_DATA] Application Not Sent" at bounding box center [97, 498] width 154 height 82
drag, startPoint x: 118, startPoint y: 425, endPoint x: 30, endPoint y: 417, distance: 88.4
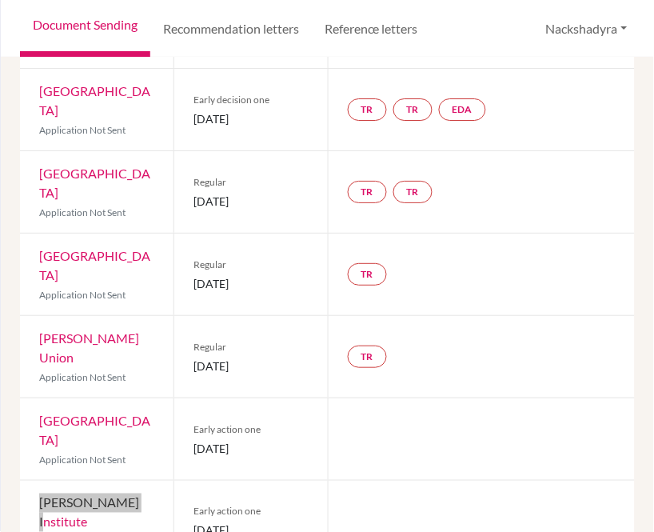
scroll to position [710, 0]
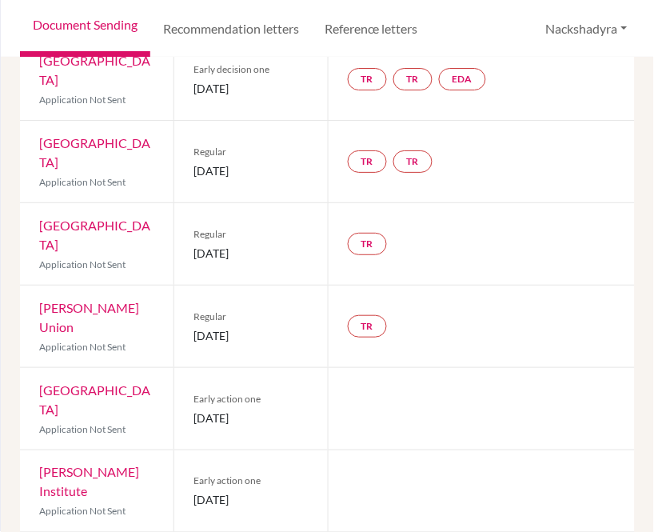
drag, startPoint x: 89, startPoint y: 434, endPoint x: 36, endPoint y: 398, distance: 63.9
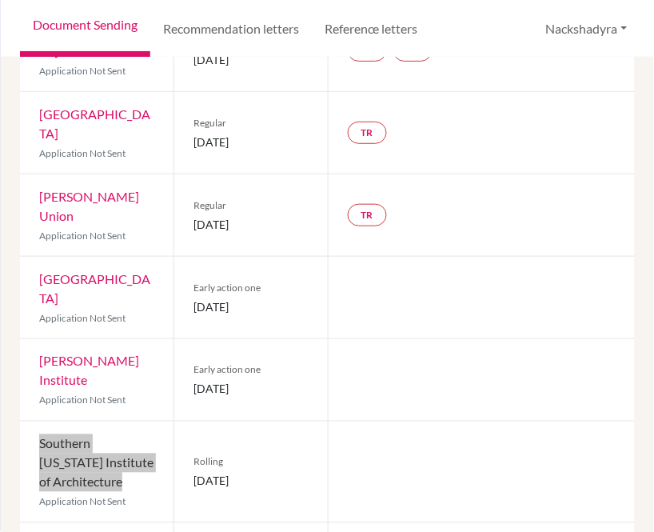
scroll to position [822, 0]
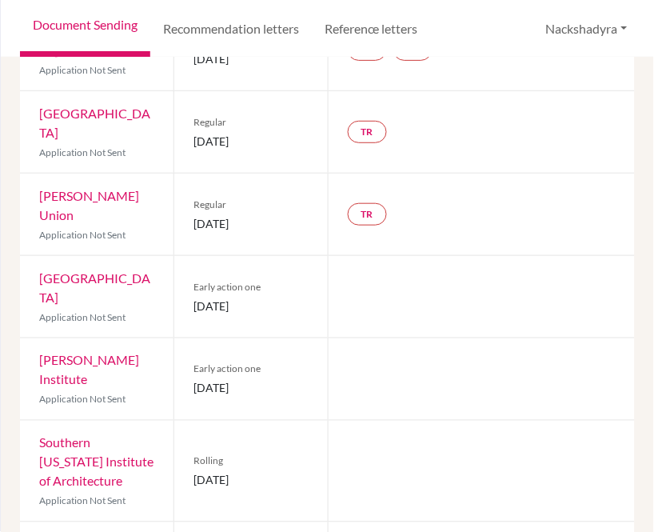
drag, startPoint x: 108, startPoint y: 412, endPoint x: 37, endPoint y: 394, distance: 73.3
drag, startPoint x: 156, startPoint y: 476, endPoint x: 38, endPoint y: 464, distance: 119.0
drag, startPoint x: 275, startPoint y: 490, endPoint x: 190, endPoint y: 490, distance: 85.6
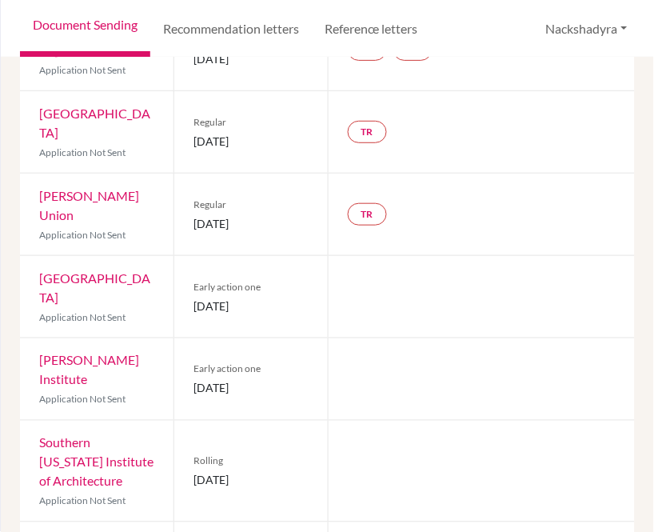
drag, startPoint x: 292, startPoint y: 416, endPoint x: 187, endPoint y: 418, distance: 104.8
drag, startPoint x: 261, startPoint y: 321, endPoint x: 186, endPoint y: 325, distance: 74.5
click at [186, 421] on div "Rolling [DATE]" at bounding box center [251, 471] width 154 height 101
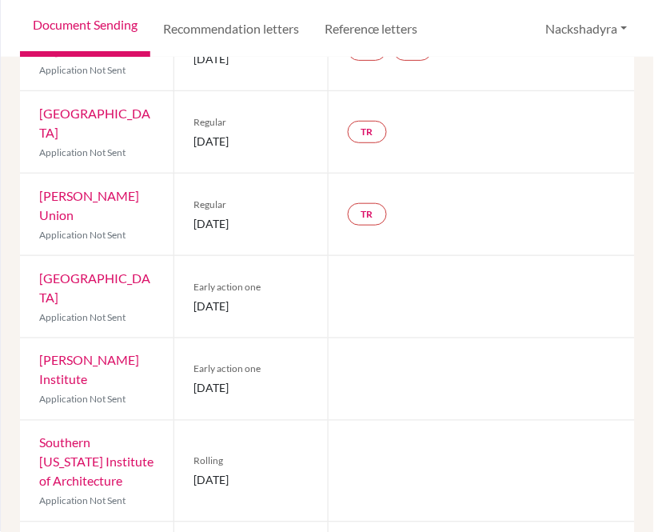
drag, startPoint x: 308, startPoint y: 233, endPoint x: 286, endPoint y: 245, distance: 24.7
click at [286, 338] on div "Early action one [DATE]" at bounding box center [251, 379] width 154 height 82
drag, startPoint x: 291, startPoint y: 170, endPoint x: 195, endPoint y: 171, distance: 96.0
click at [194, 298] on span "[DATE]" at bounding box center [251, 306] width 114 height 17
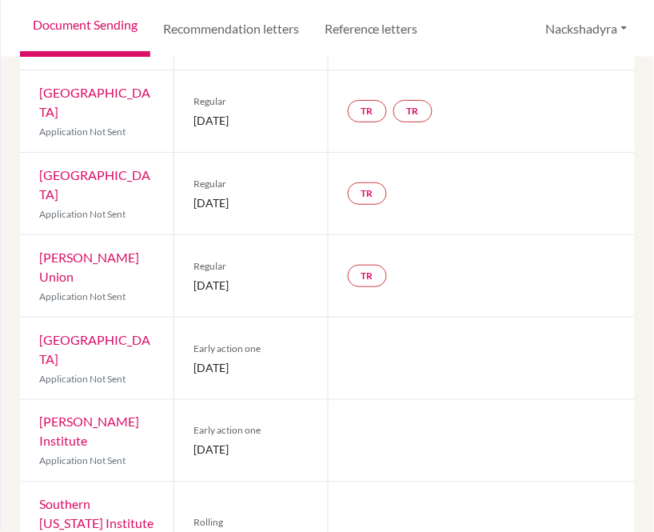
scroll to position [734, 0]
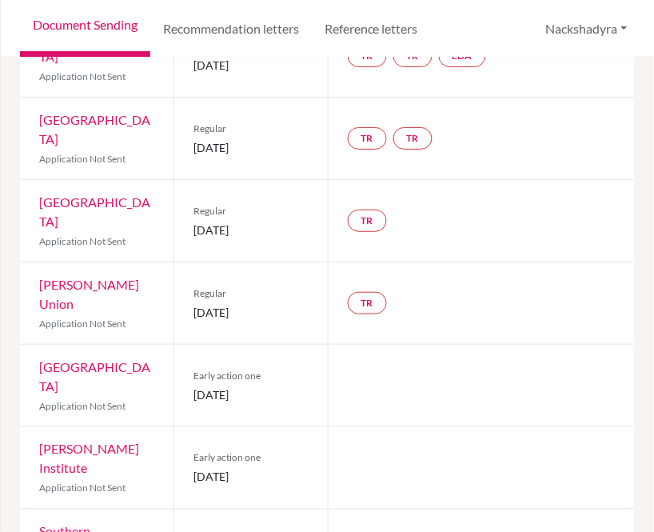
drag, startPoint x: 286, startPoint y: 179, endPoint x: 190, endPoint y: 192, distance: 96.0
click at [194, 304] on span "[DATE]" at bounding box center [251, 312] width 114 height 17
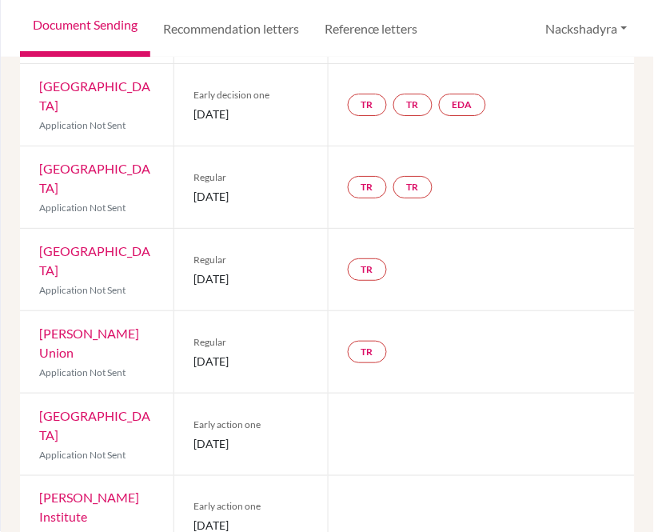
scroll to position [645, 0]
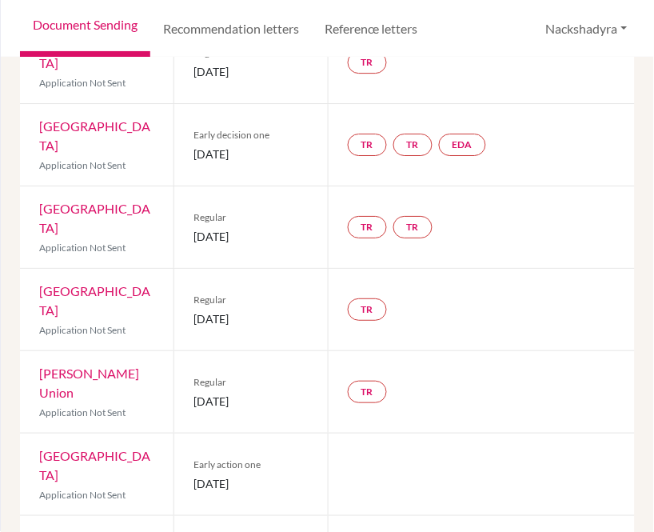
drag, startPoint x: 278, startPoint y: 201, endPoint x: 233, endPoint y: 209, distance: 45.5
click at [178, 269] on div "Regular [DATE]" at bounding box center [251, 310] width 154 height 82
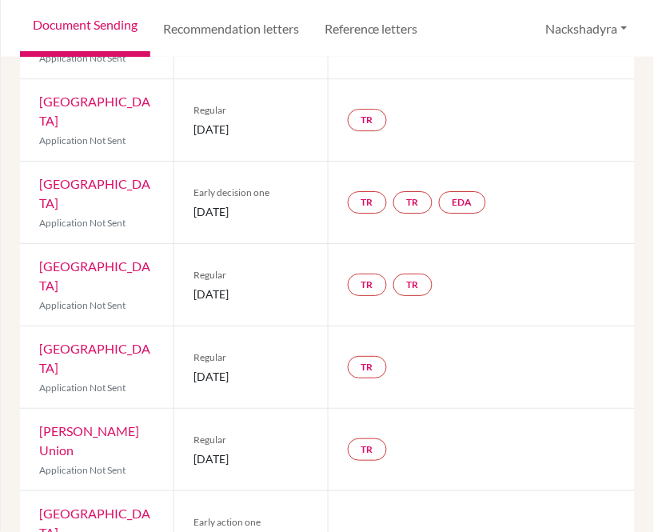
scroll to position [556, 0]
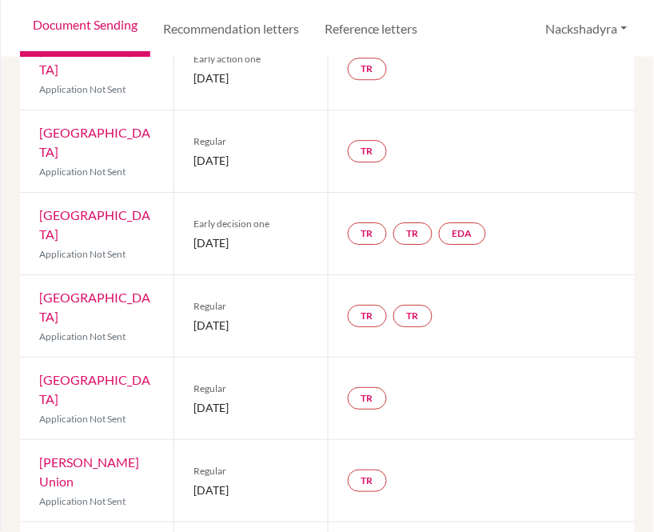
drag, startPoint x: 270, startPoint y: 219, endPoint x: 601, endPoint y: 268, distance: 334.0
click at [194, 317] on span "[DATE]" at bounding box center [251, 325] width 114 height 17
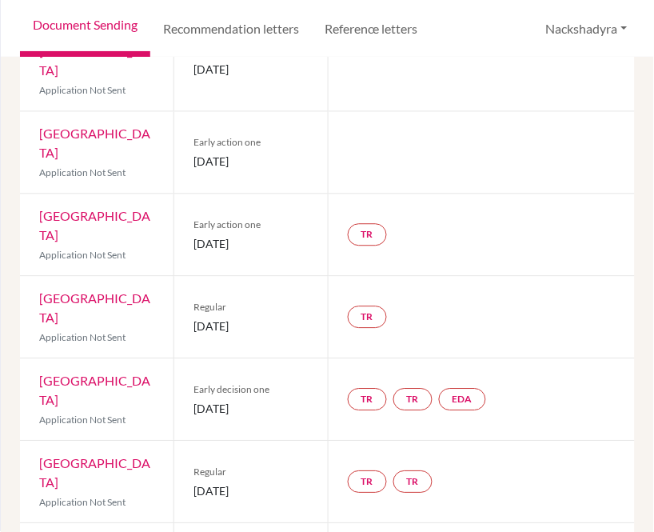
scroll to position [378, 0]
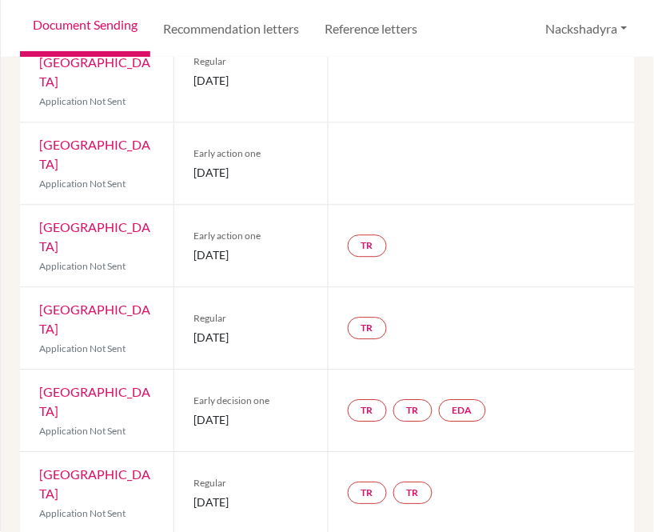
drag, startPoint x: 286, startPoint y: 322, endPoint x: 190, endPoint y: 318, distance: 96.9
click at [194, 412] on span "[DATE]" at bounding box center [251, 420] width 114 height 17
click at [297, 370] on div "Early decision one [DATE]" at bounding box center [251, 411] width 154 height 82
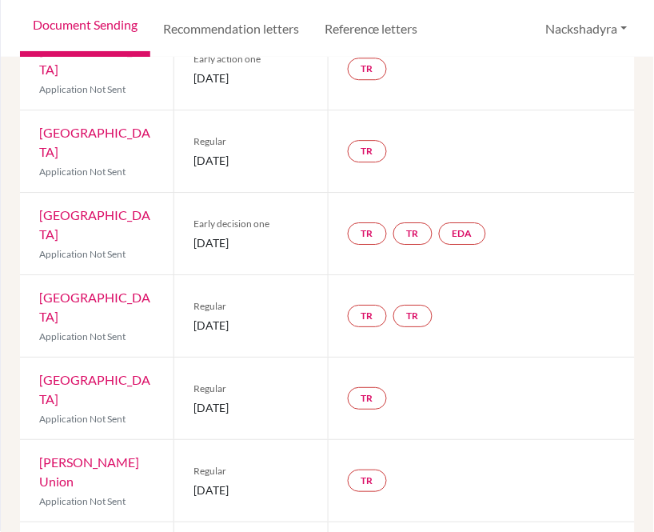
scroll to position [467, 0]
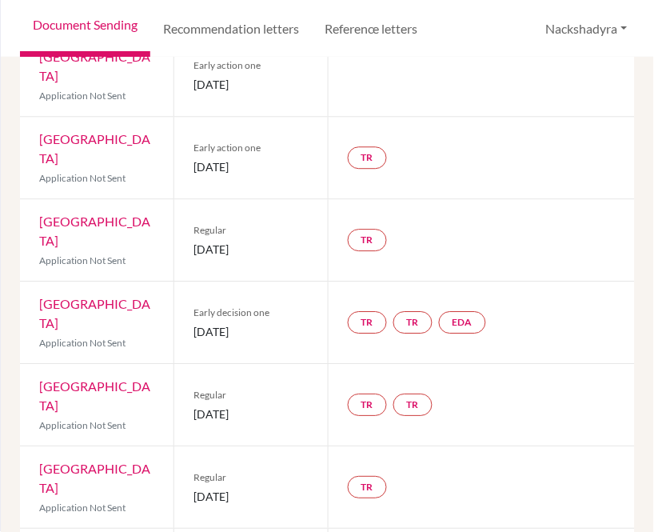
drag, startPoint x: 237, startPoint y: 158, endPoint x: 186, endPoint y: 156, distance: 50.4
click at [186, 199] on div "Regular [DATE]" at bounding box center [251, 240] width 154 height 82
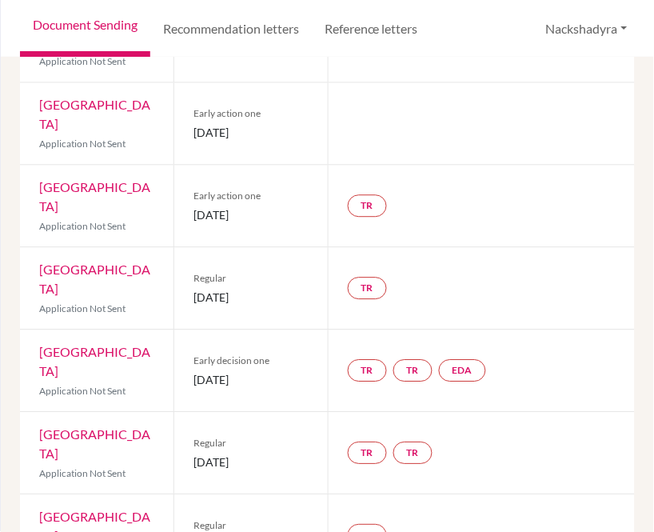
scroll to position [378, 0]
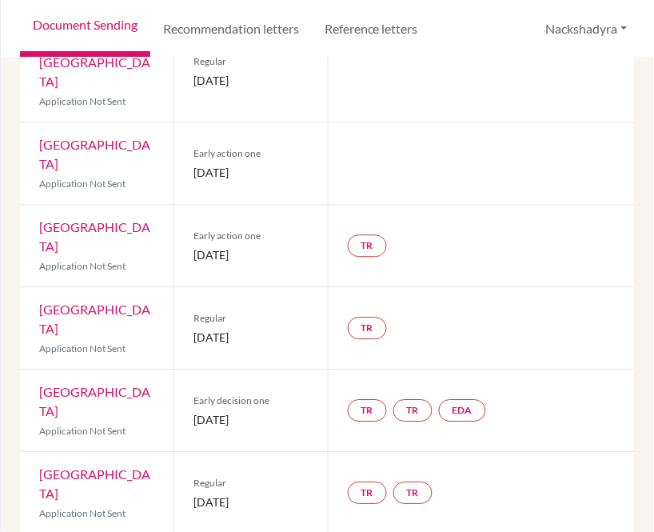
drag, startPoint x: 212, startPoint y: 176, endPoint x: 188, endPoint y: 173, distance: 24.2
click at [188, 206] on div "Early action one [DATE]" at bounding box center [251, 247] width 154 height 82
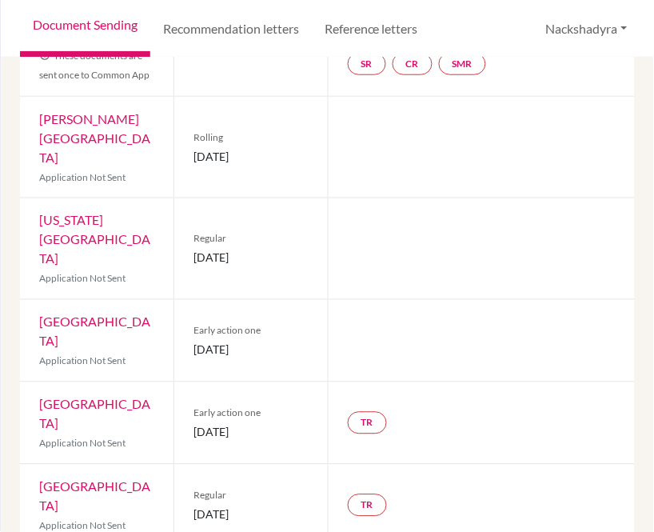
scroll to position [201, 0]
drag, startPoint x: 291, startPoint y: 282, endPoint x: 189, endPoint y: 282, distance: 102.4
click at [189, 301] on div "Early action one [DATE]" at bounding box center [251, 342] width 154 height 82
drag, startPoint x: 281, startPoint y: 210, endPoint x: 186, endPoint y: 213, distance: 95.2
click at [186, 213] on div "Regular [DATE]" at bounding box center [251, 249] width 154 height 101
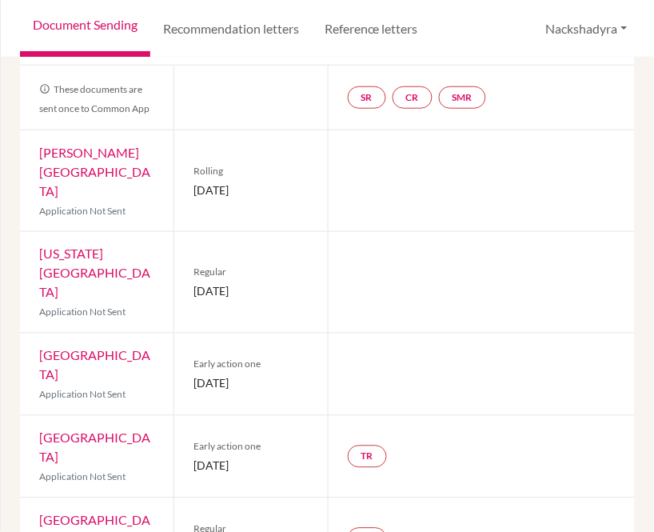
scroll to position [112, 0]
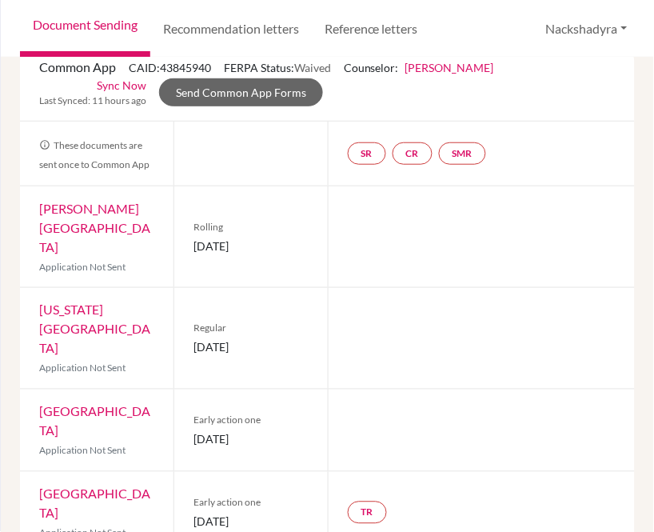
drag, startPoint x: 261, startPoint y: 226, endPoint x: 189, endPoint y: 226, distance: 72.0
click at [189, 226] on div "Rolling [DATE]" at bounding box center [251, 236] width 154 height 101
